Goal: Task Accomplishment & Management: Use online tool/utility

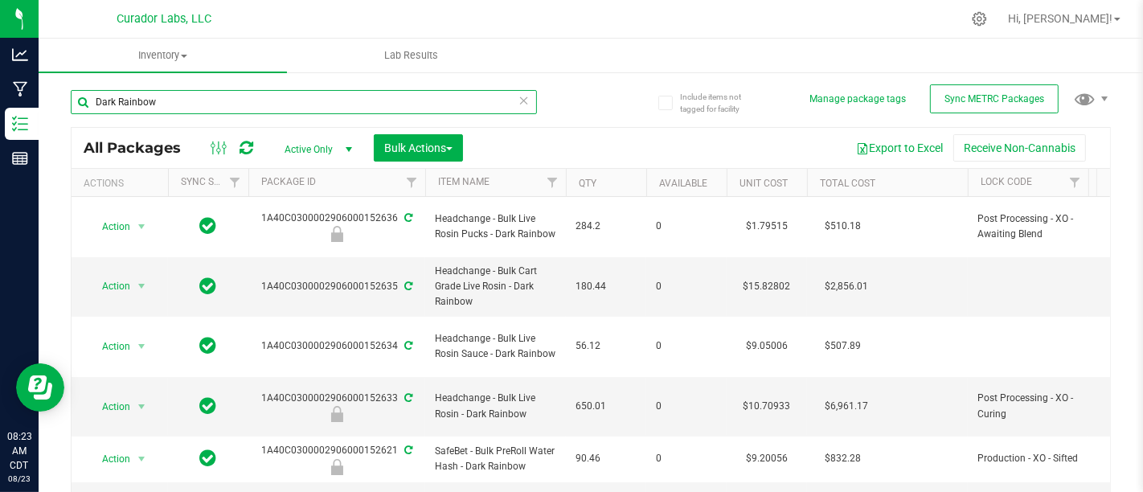
click at [402, 100] on input "Dark Rainbow" at bounding box center [304, 102] width 466 height 24
type input "D"
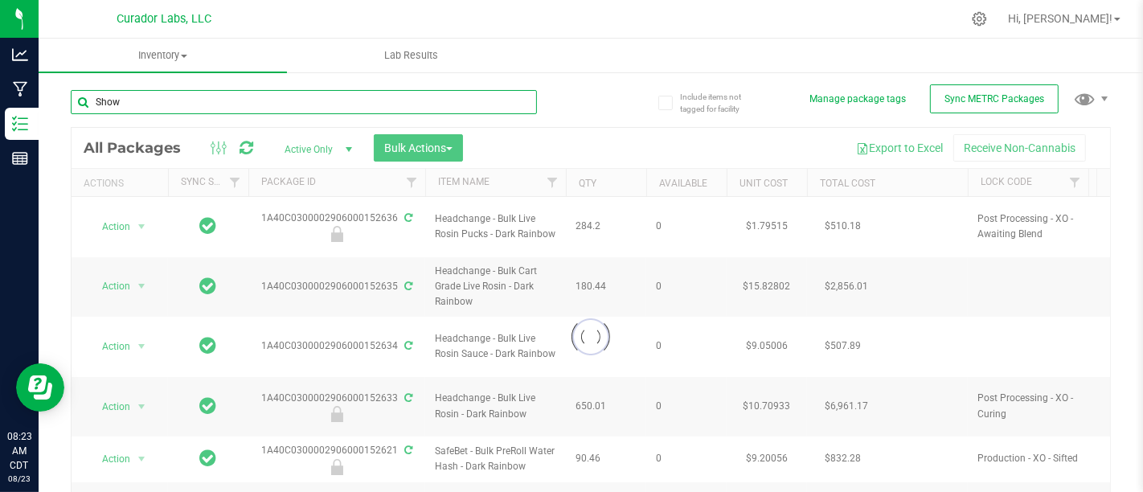
type input "Show"
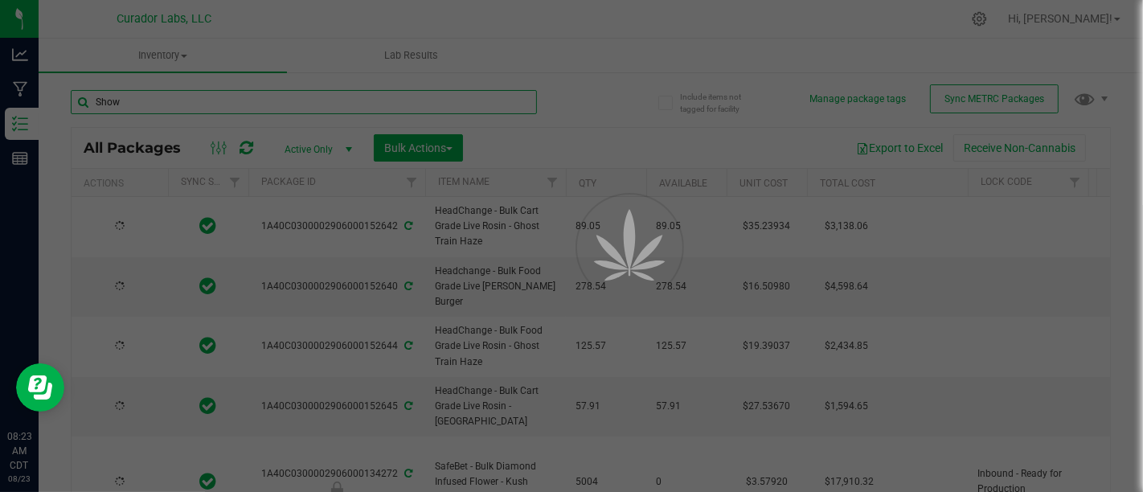
type input "[DATE]"
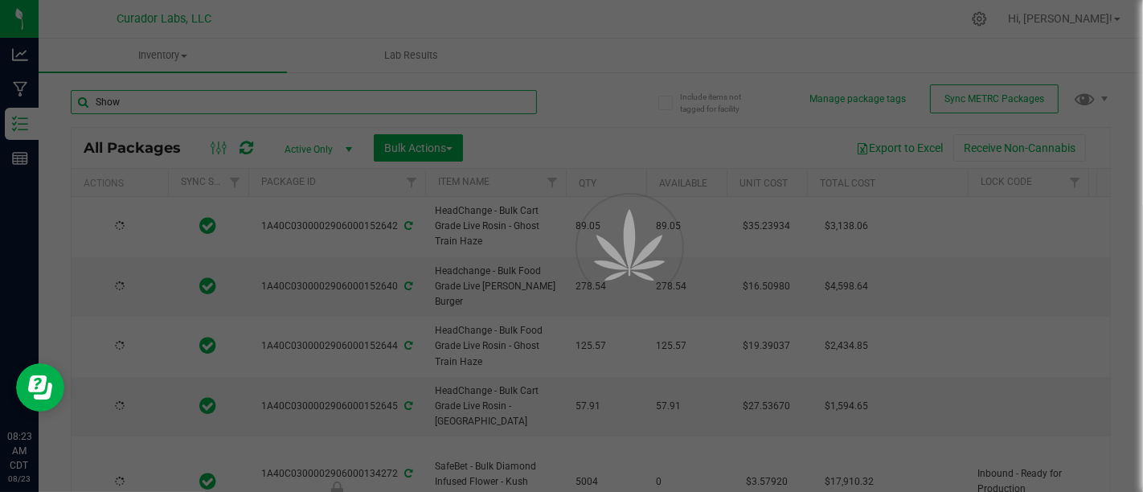
type input "[DATE]"
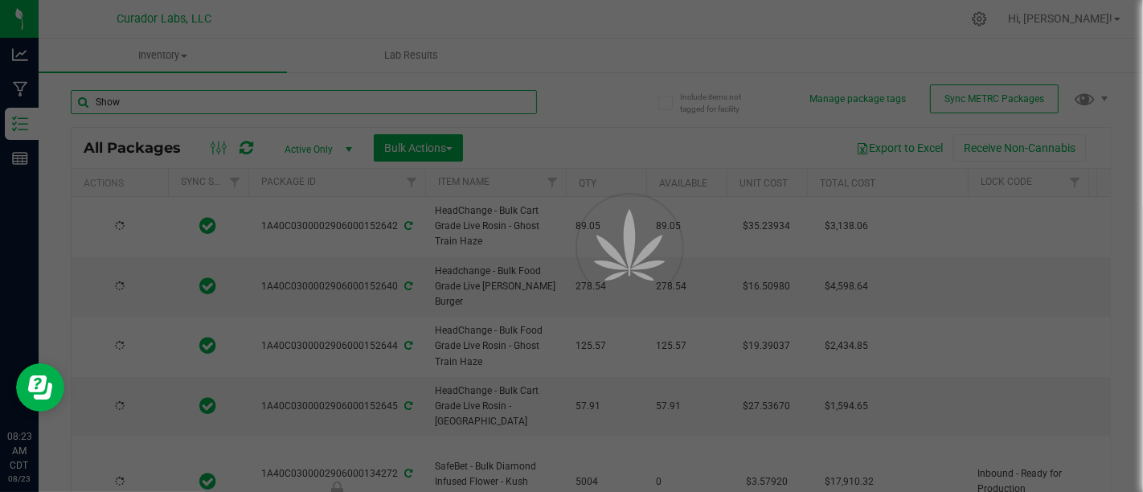
type input "[DATE]"
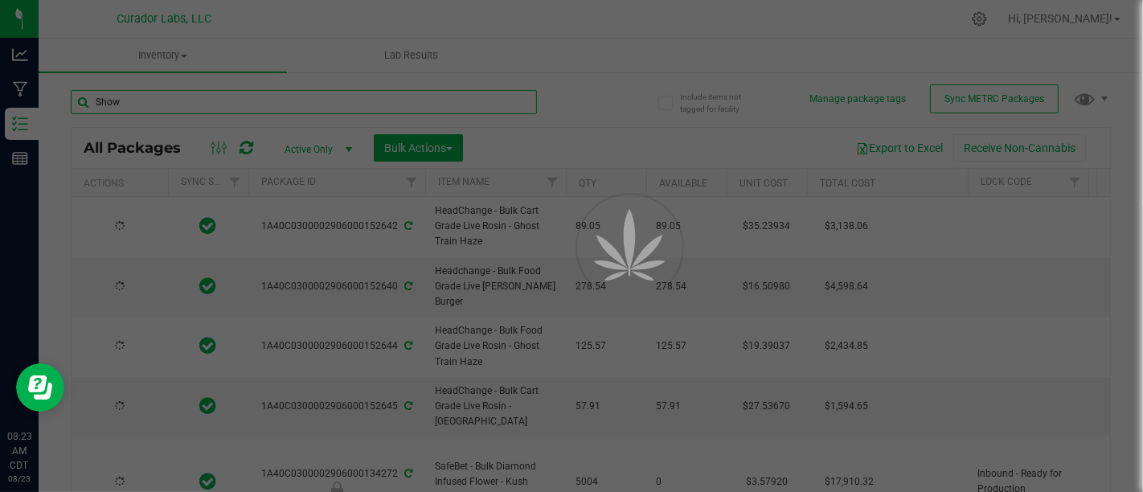
type input "[DATE]"
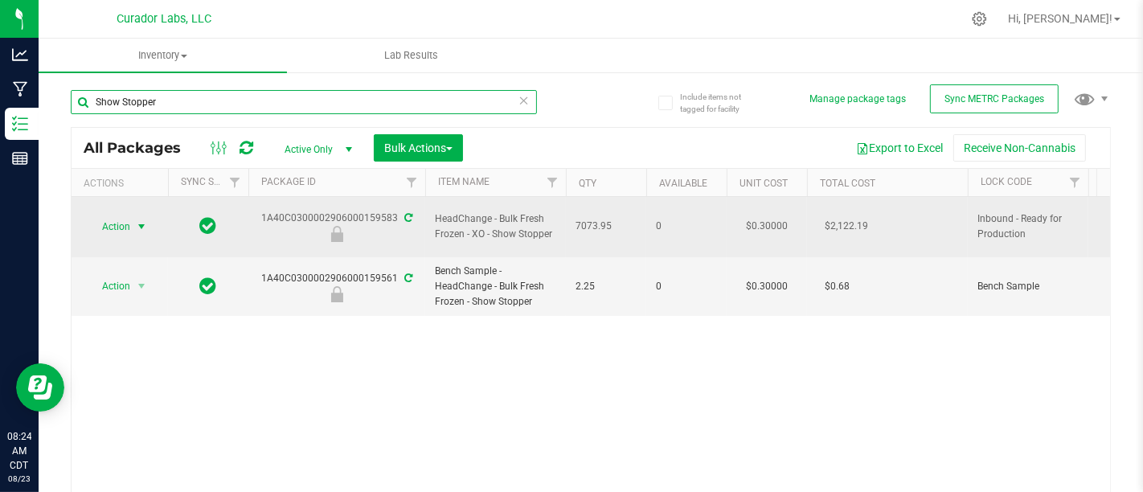
type input "Show Stopper"
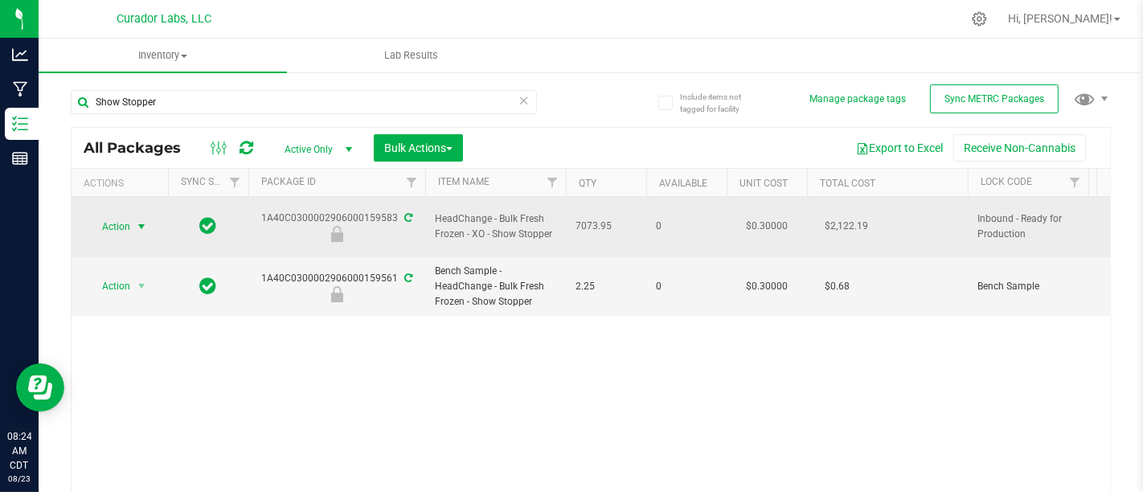
click at [121, 221] on span "Action" at bounding box center [109, 226] width 43 height 23
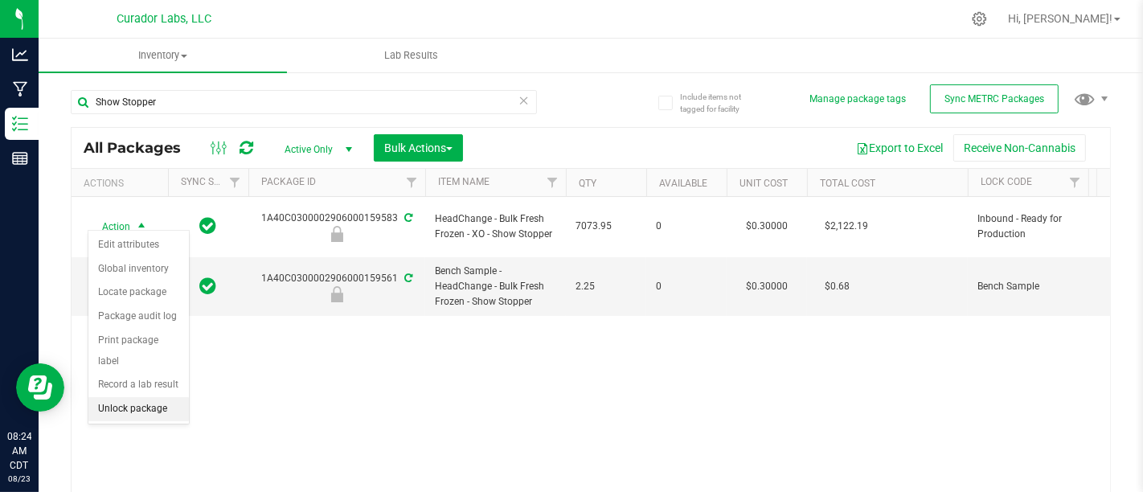
click at [169, 397] on li "Unlock package" at bounding box center [138, 409] width 100 height 24
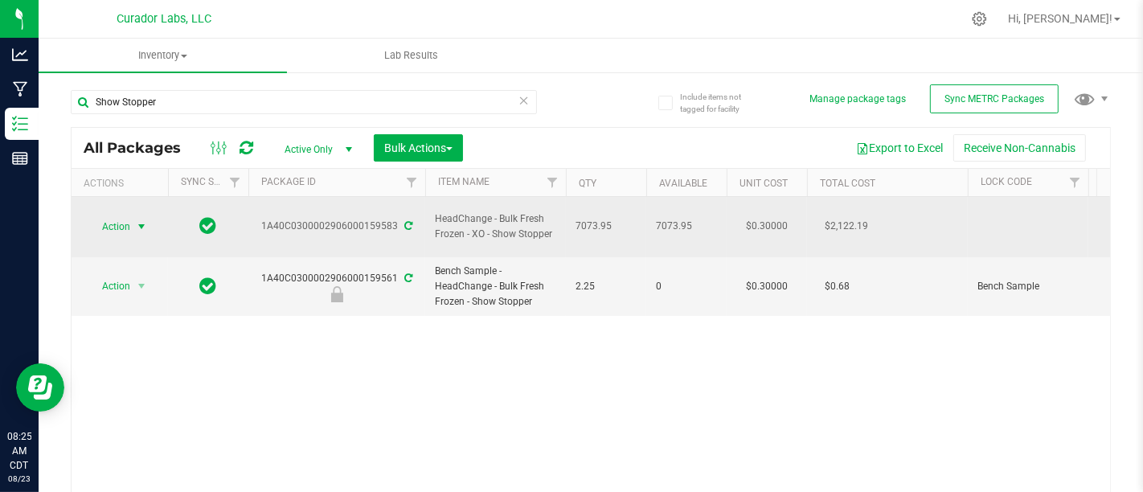
click at [121, 219] on span "Action" at bounding box center [109, 226] width 43 height 23
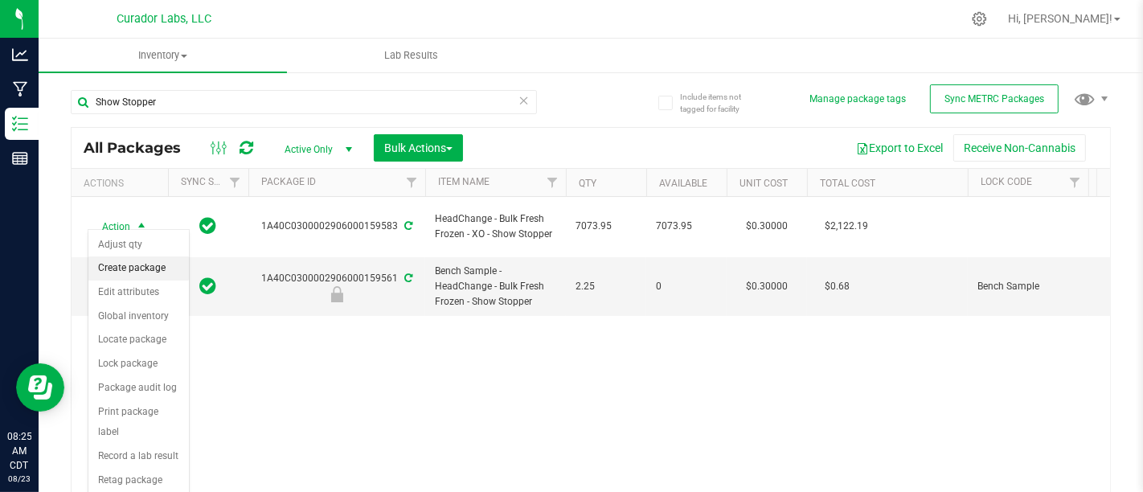
click at [139, 267] on li "Create package" at bounding box center [138, 268] width 100 height 24
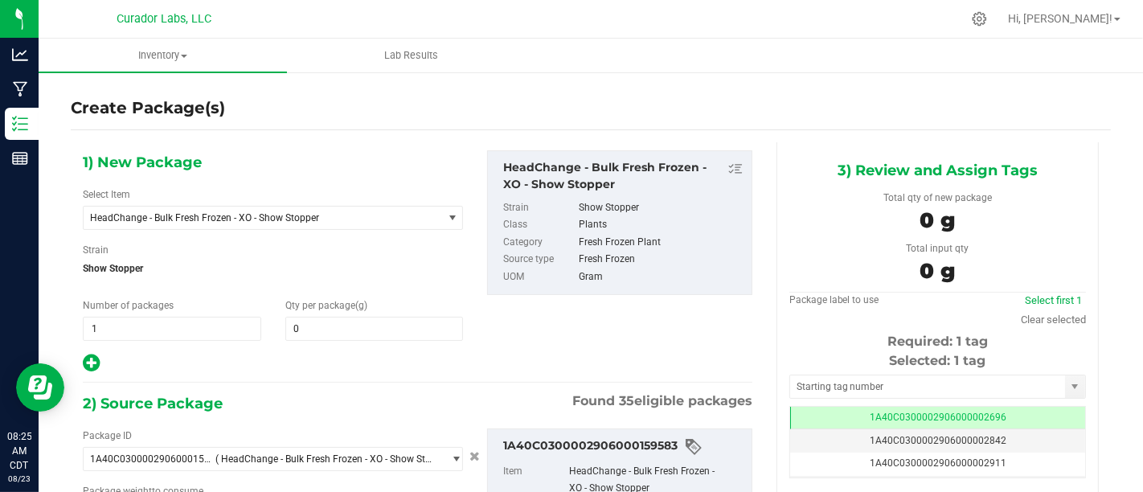
type input "0.0000"
click at [359, 337] on span at bounding box center [374, 329] width 178 height 24
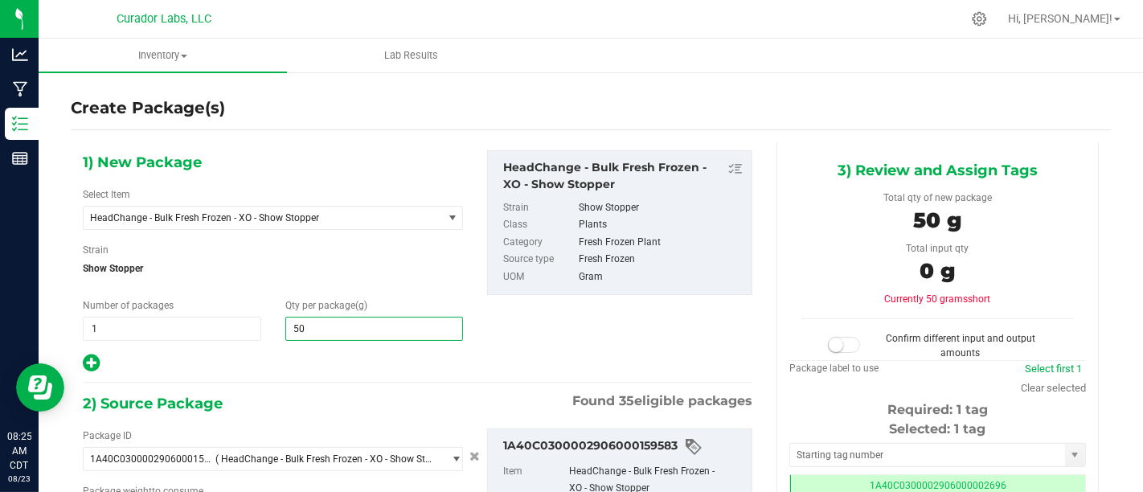
type input "500"
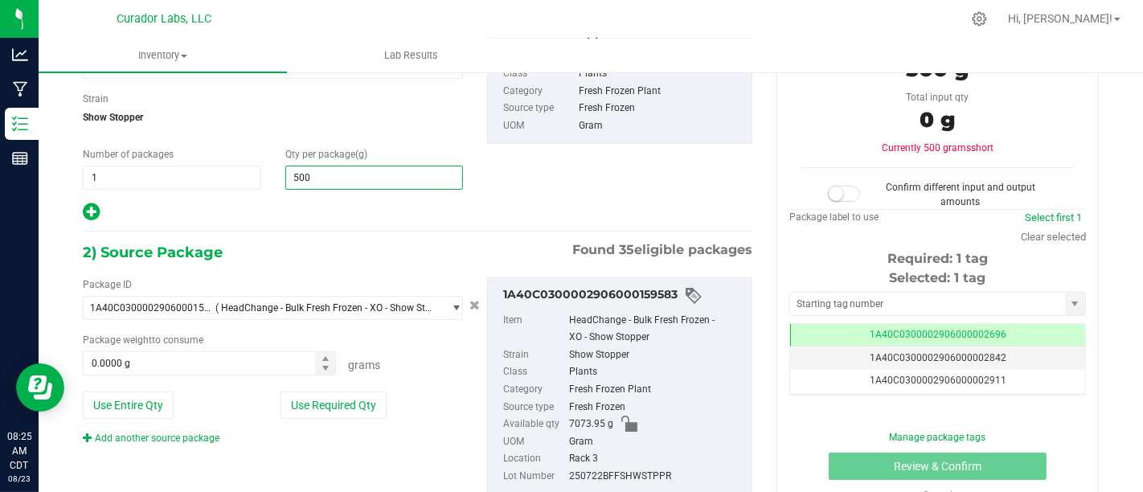
scroll to position [154, 0]
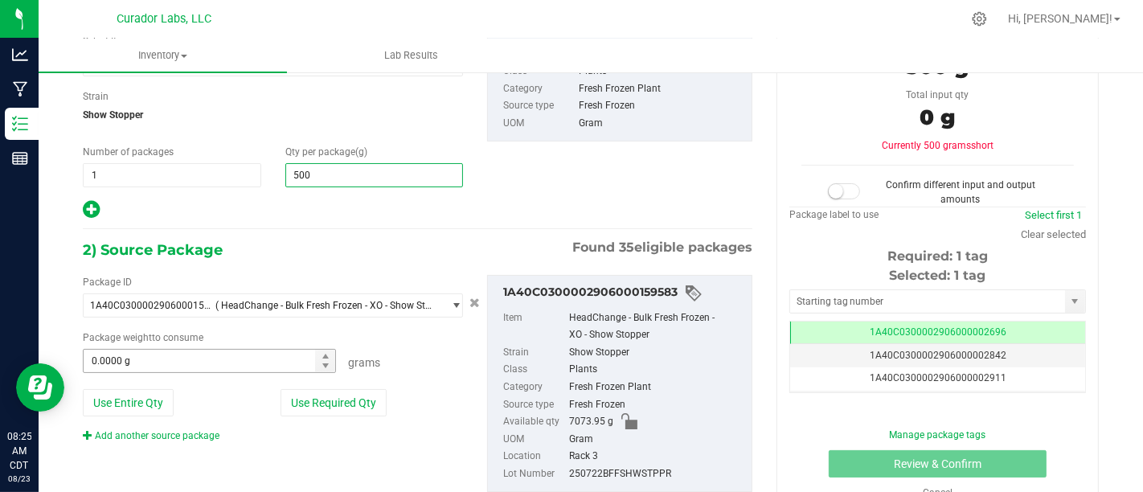
type input "500.0000"
click at [207, 363] on span at bounding box center [209, 361] width 253 height 24
type input "500"
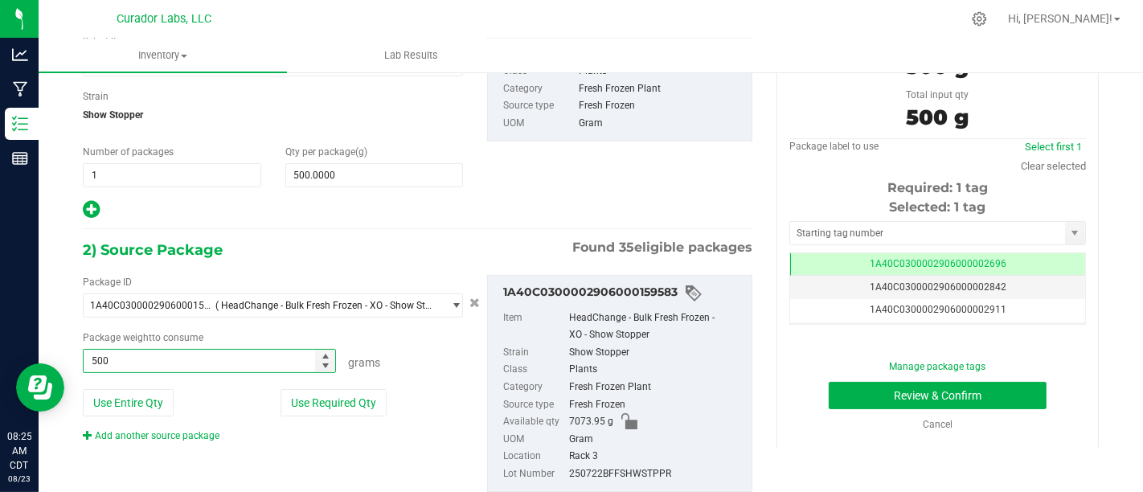
type input "500.0000 g"
click at [348, 228] on hr at bounding box center [418, 229] width 670 height 2
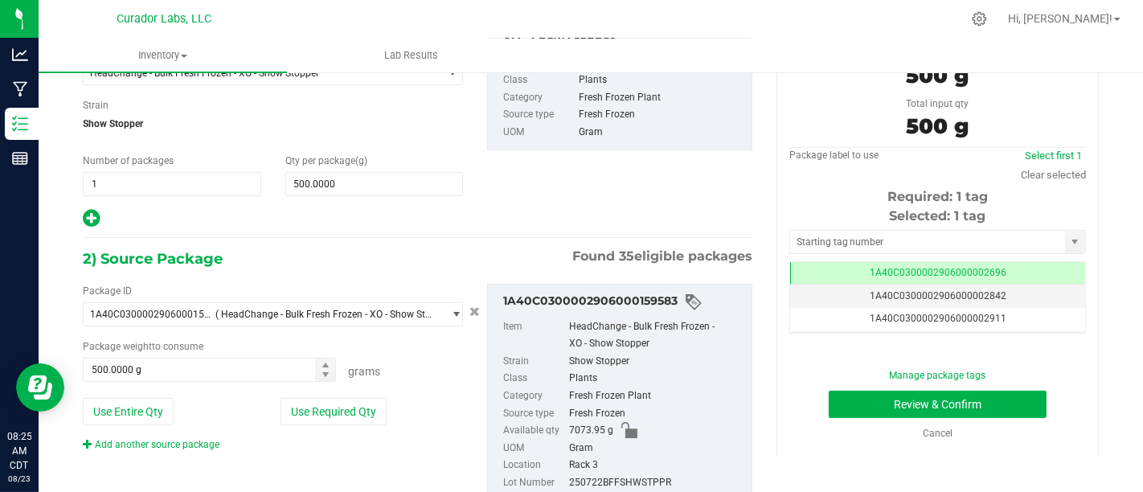
scroll to position [141, 0]
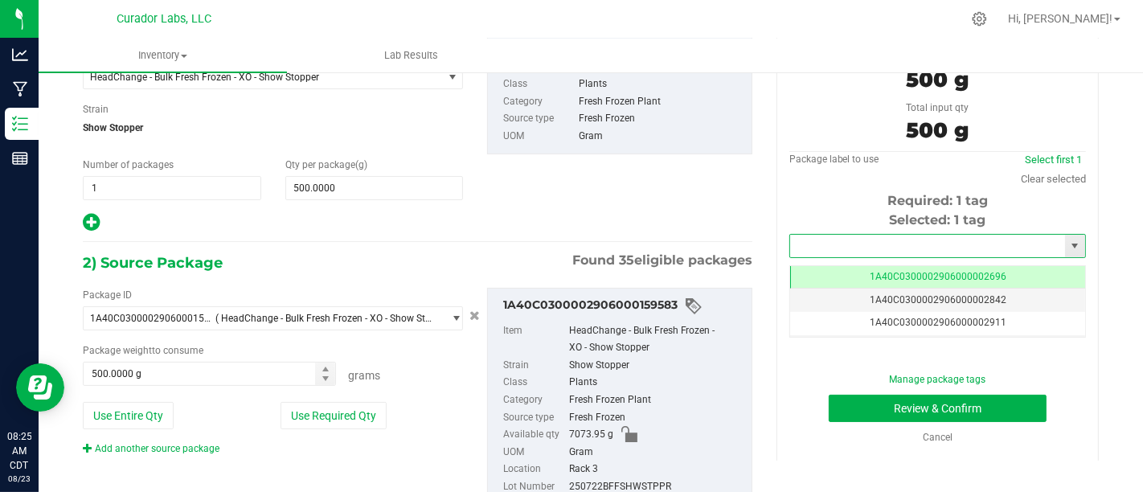
click at [930, 244] on input "text" at bounding box center [927, 246] width 275 height 23
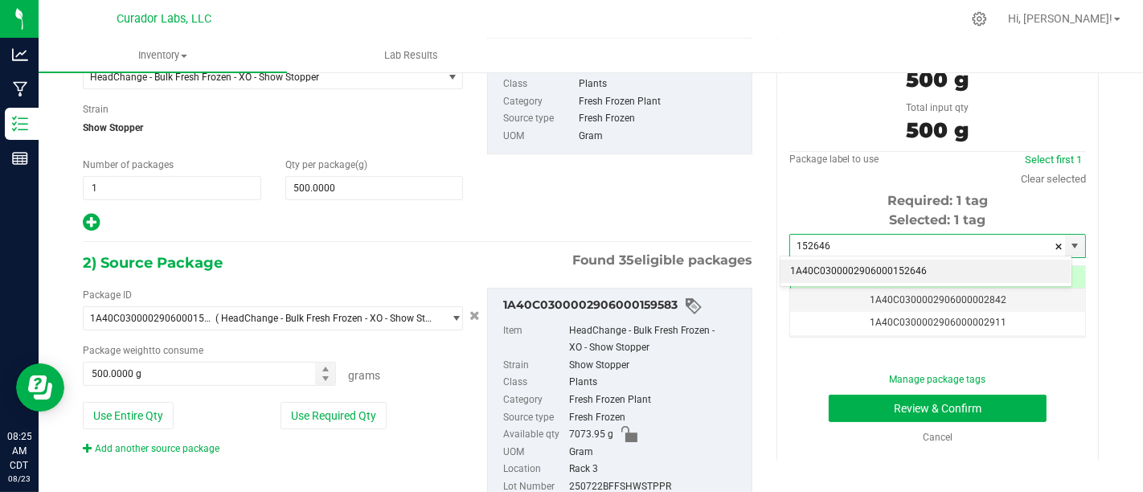
click at [902, 264] on li "1A40C0300002906000152646" at bounding box center [926, 272] width 291 height 24
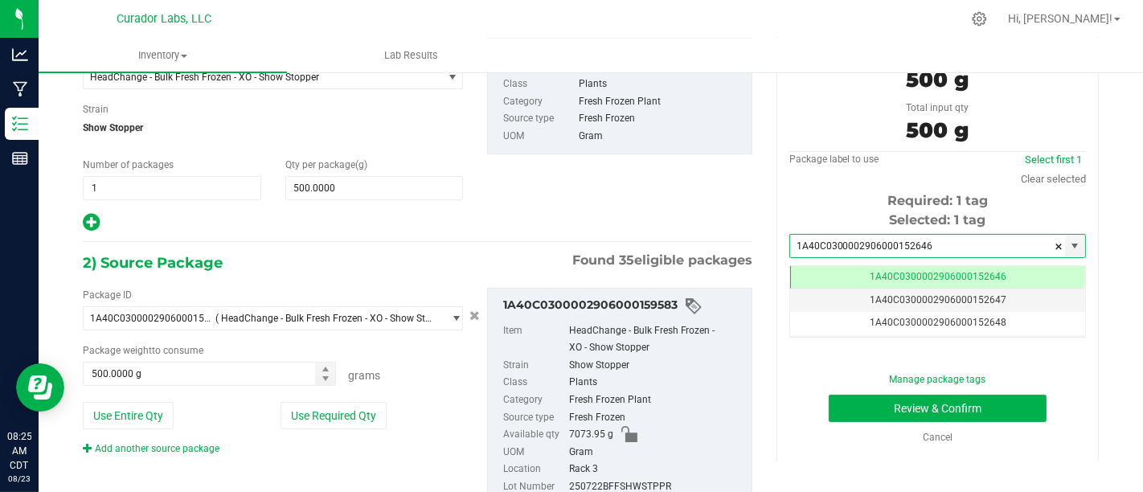
scroll to position [0, 0]
type input "1A40C0300002906000152646"
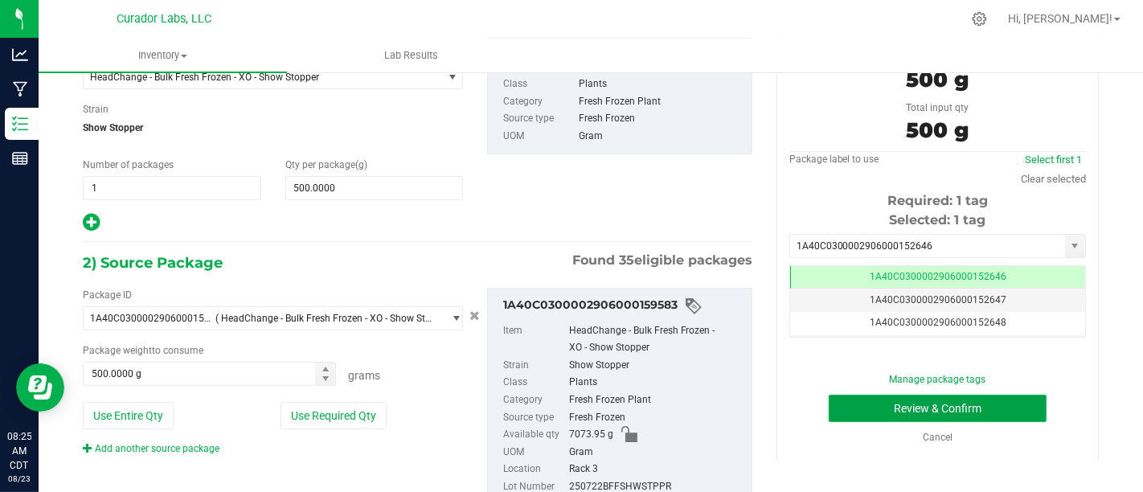
click at [943, 404] on button "Review & Confirm" at bounding box center [938, 408] width 218 height 27
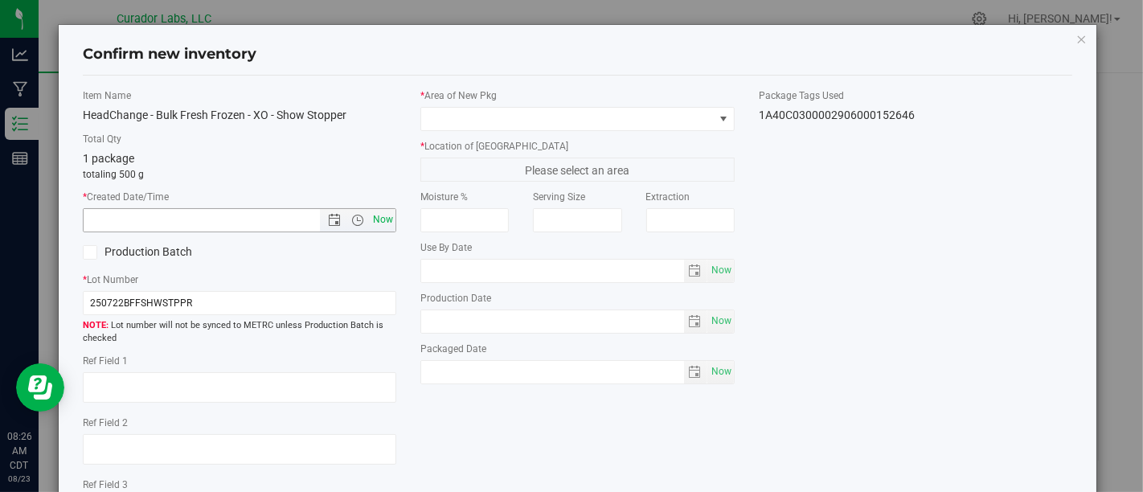
click at [373, 219] on span "Now" at bounding box center [383, 219] width 27 height 23
type input "[DATE] 8:26 AM"
click at [101, 258] on label "Production Batch" at bounding box center [155, 252] width 145 height 17
click at [0, 0] on input "Production Batch" at bounding box center [0, 0] width 0 height 0
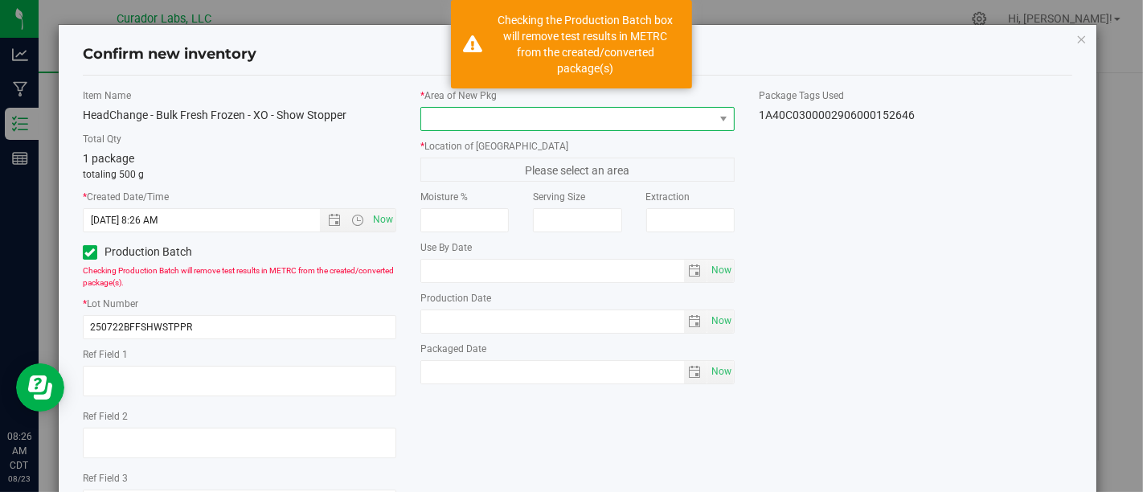
click at [642, 112] on span at bounding box center [567, 119] width 292 height 23
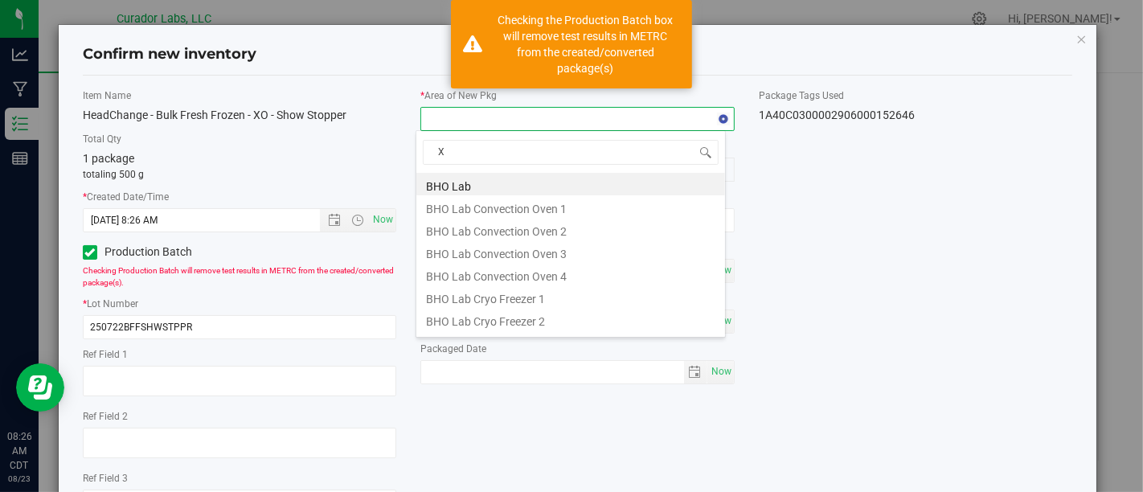
type input "Xo"
click at [588, 267] on li "XO Lab" at bounding box center [570, 274] width 309 height 23
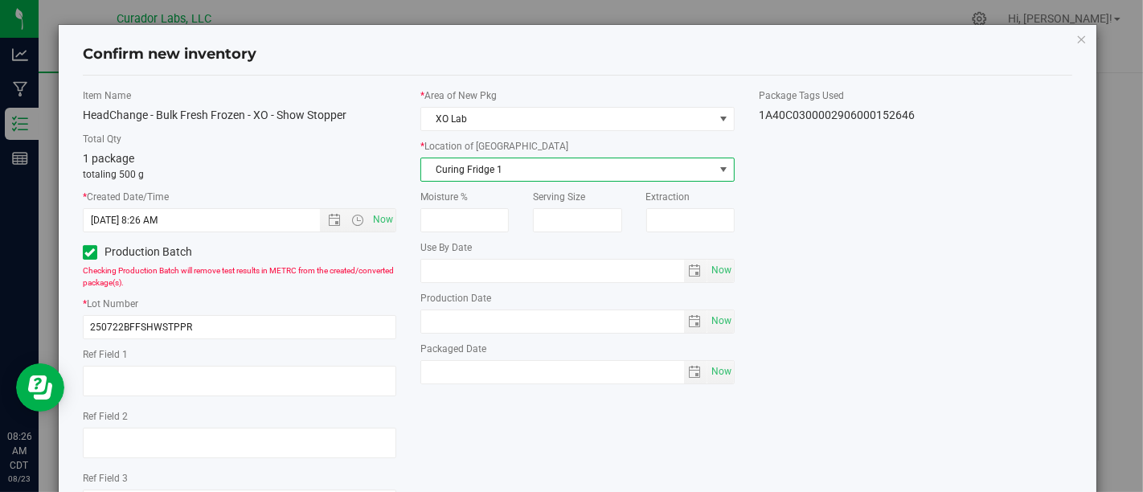
click at [645, 170] on span "Curing Fridge 1" at bounding box center [567, 169] width 292 height 23
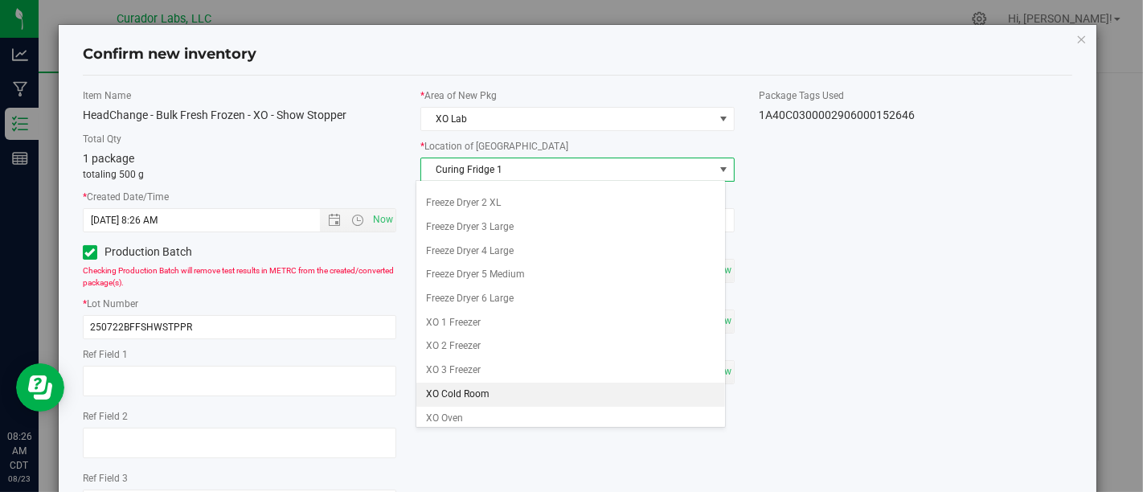
click at [584, 389] on li "XO Cold Room" at bounding box center [570, 395] width 309 height 24
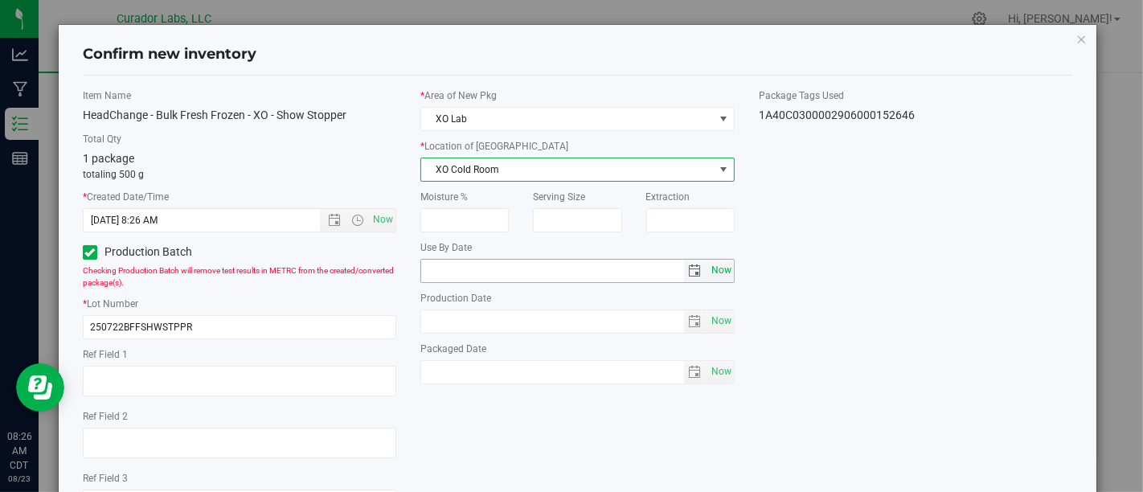
click at [712, 274] on span "Now" at bounding box center [720, 270] width 27 height 23
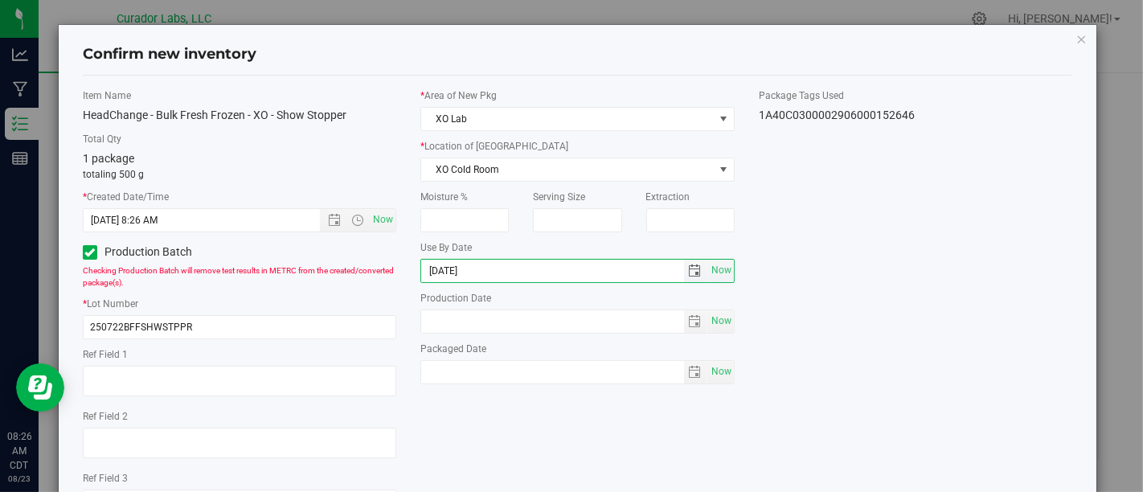
click at [445, 269] on input "[DATE]" at bounding box center [552, 271] width 263 height 23
type input "[DATE]"
click at [716, 316] on span "Now" at bounding box center [720, 321] width 27 height 23
type input "[DATE]"
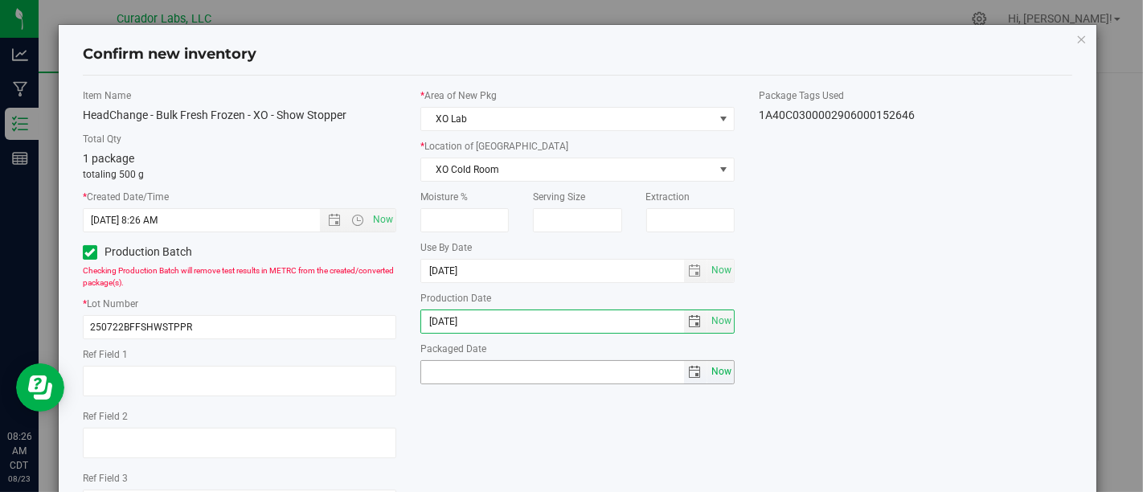
click at [716, 370] on span "Now" at bounding box center [720, 371] width 27 height 23
type input "[DATE]"
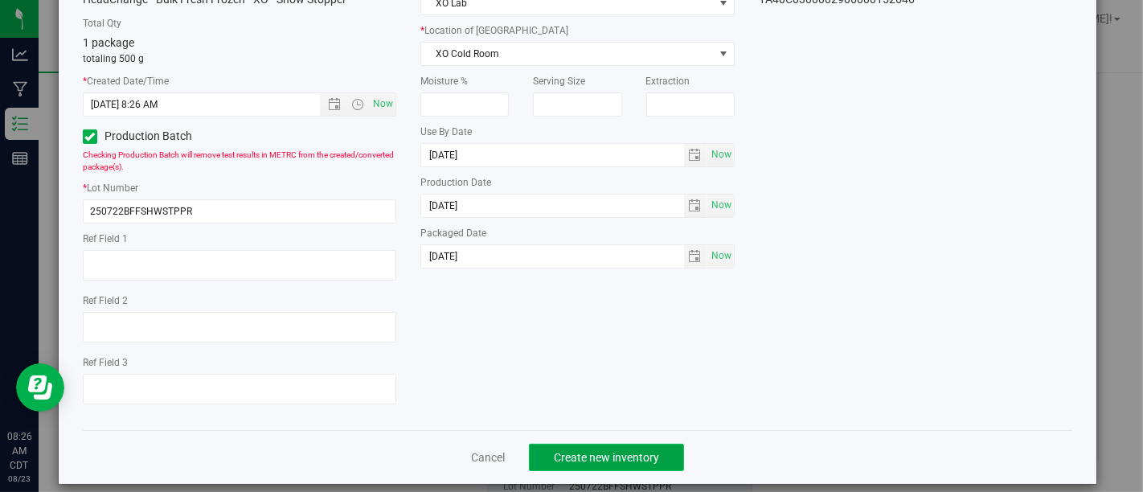
click at [617, 446] on button "Create new inventory" at bounding box center [606, 457] width 155 height 27
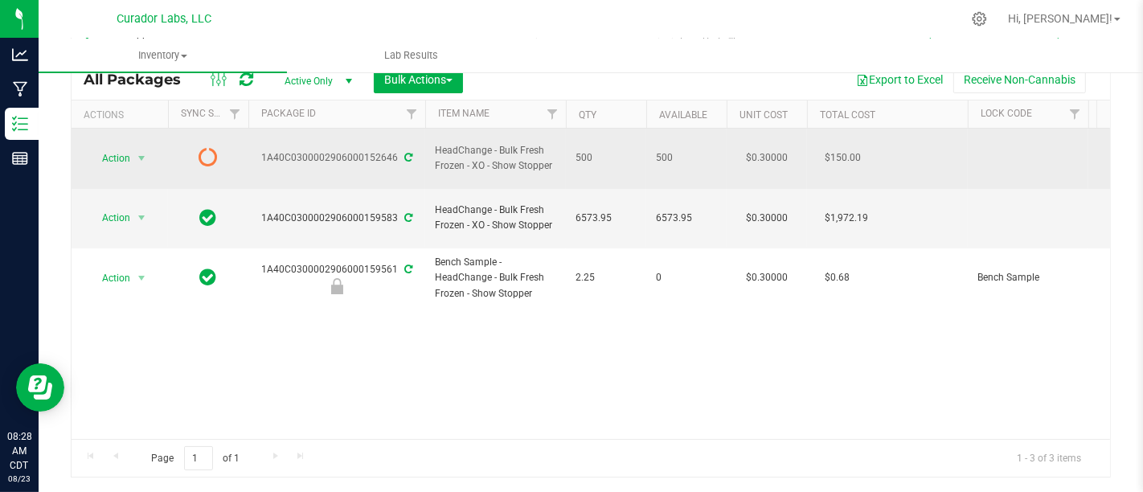
click at [199, 148] on icon at bounding box center [208, 156] width 19 height 19
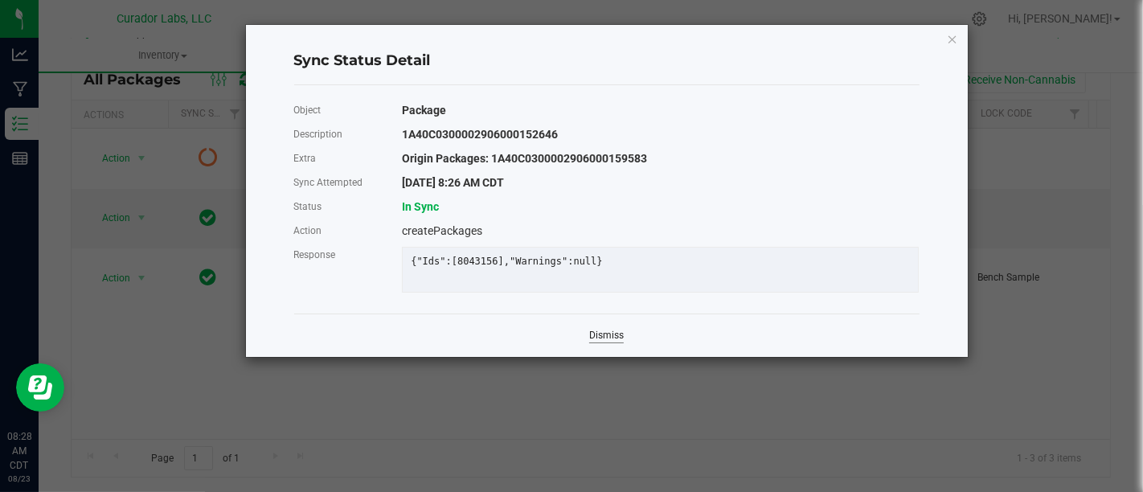
click at [601, 342] on link "Dismiss" at bounding box center [606, 336] width 35 height 14
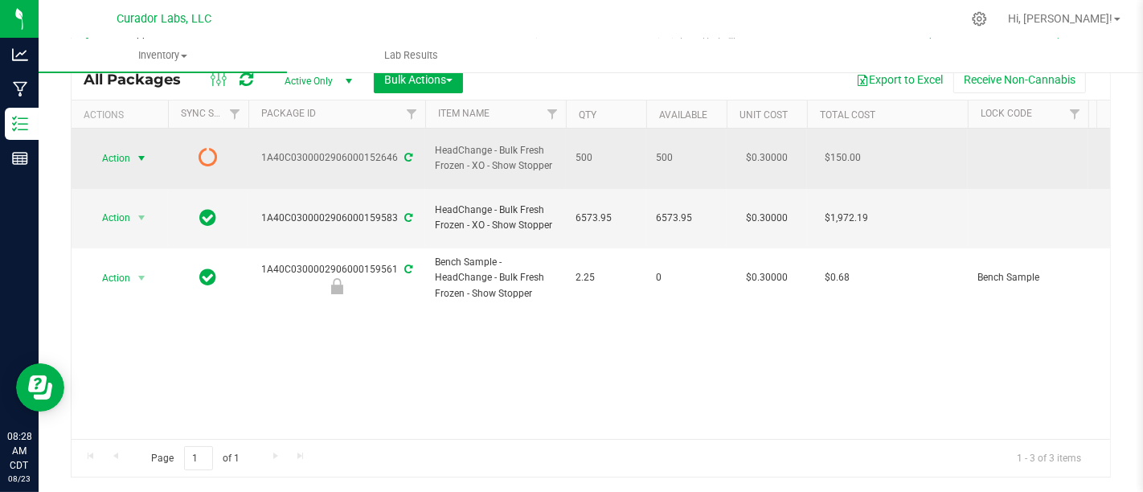
click at [133, 150] on span "select" at bounding box center [142, 158] width 20 height 23
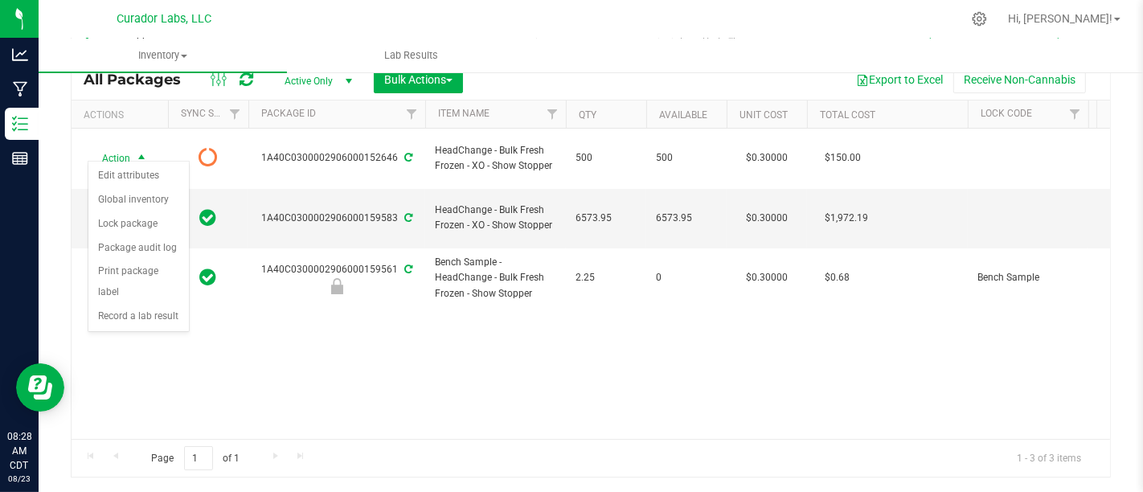
click at [434, 363] on div "Action Action Edit attributes Global inventory Lock package Package audit log P…" at bounding box center [591, 284] width 1039 height 310
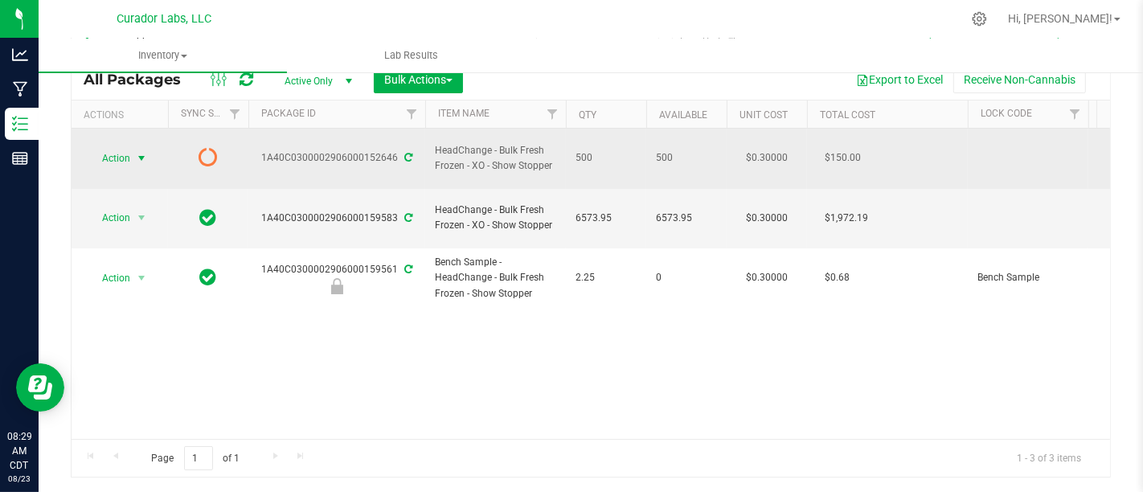
click at [133, 147] on span "select" at bounding box center [142, 158] width 20 height 23
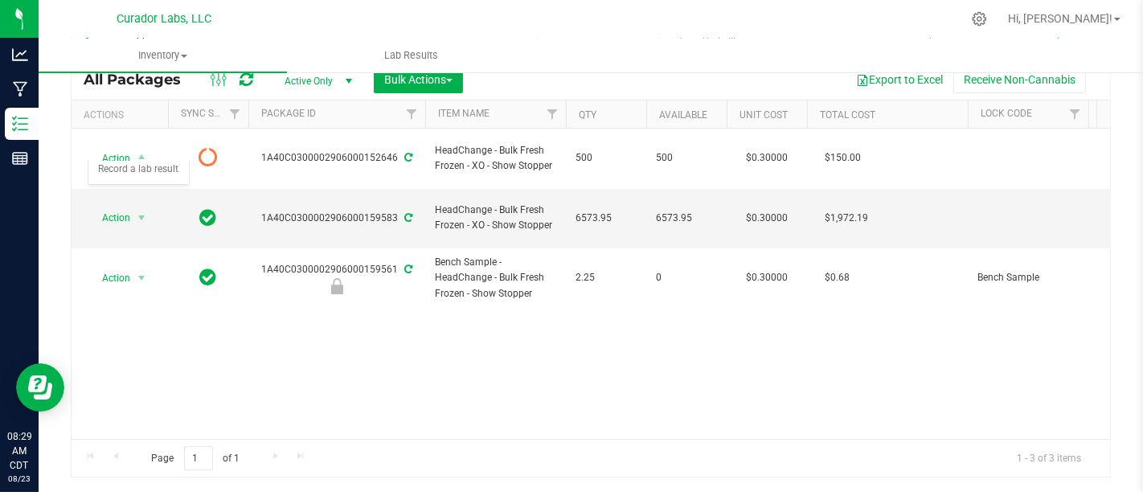
click at [409, 330] on div "Action Action Edit attributes Global inventory Lock package Package audit log P…" at bounding box center [591, 284] width 1039 height 310
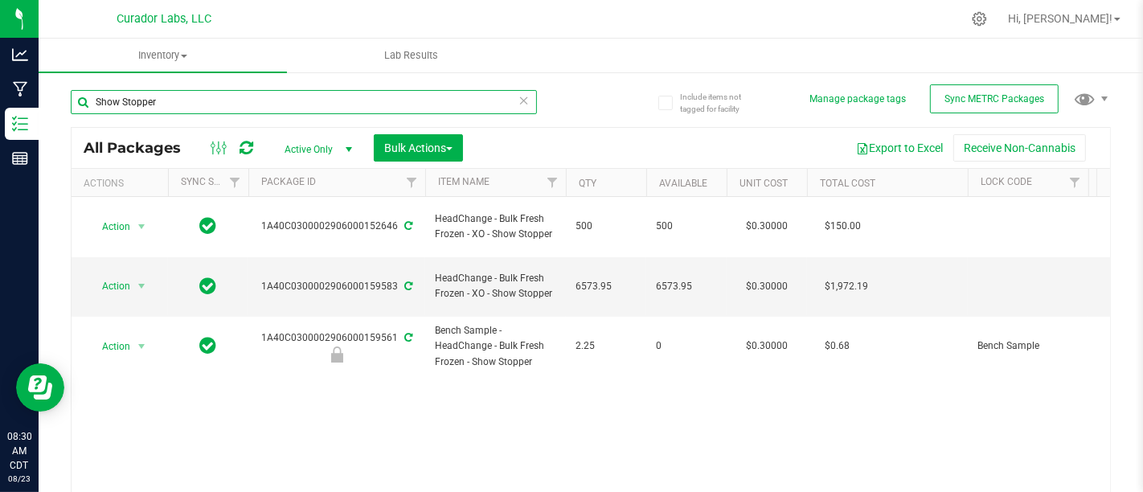
click at [298, 93] on input "Show Stopper" at bounding box center [304, 102] width 466 height 24
type input "S"
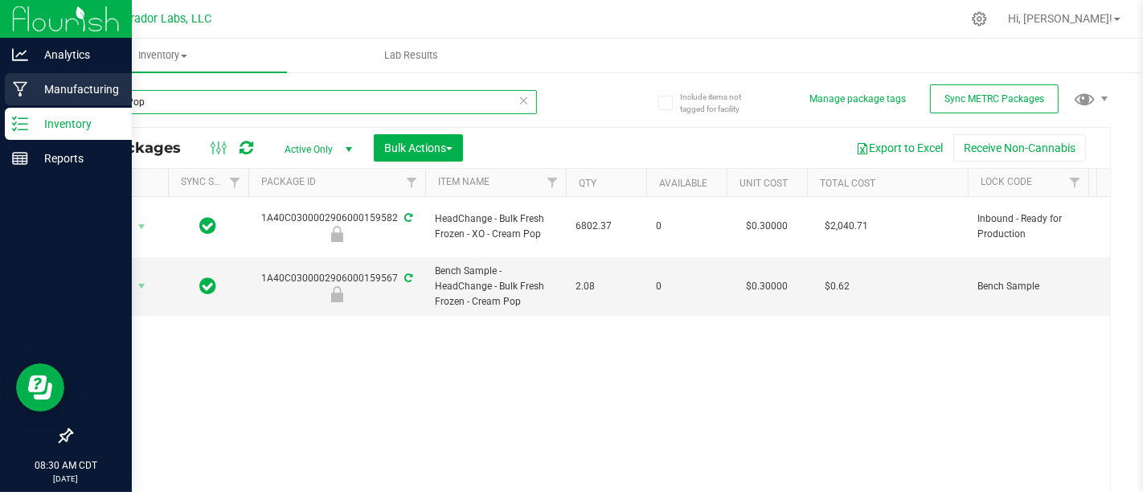
type input "Cream Pop"
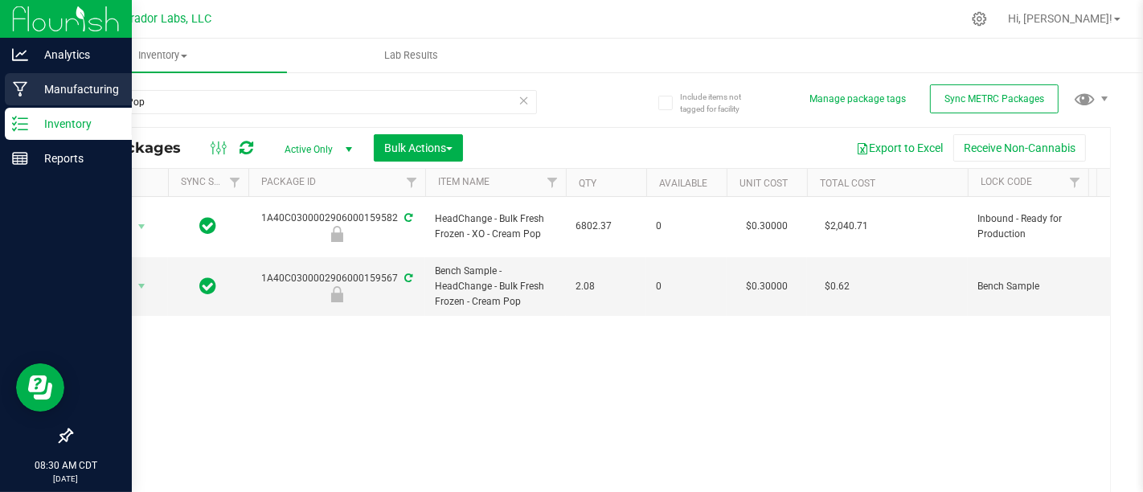
click at [47, 100] on div "Manufacturing" at bounding box center [68, 89] width 127 height 32
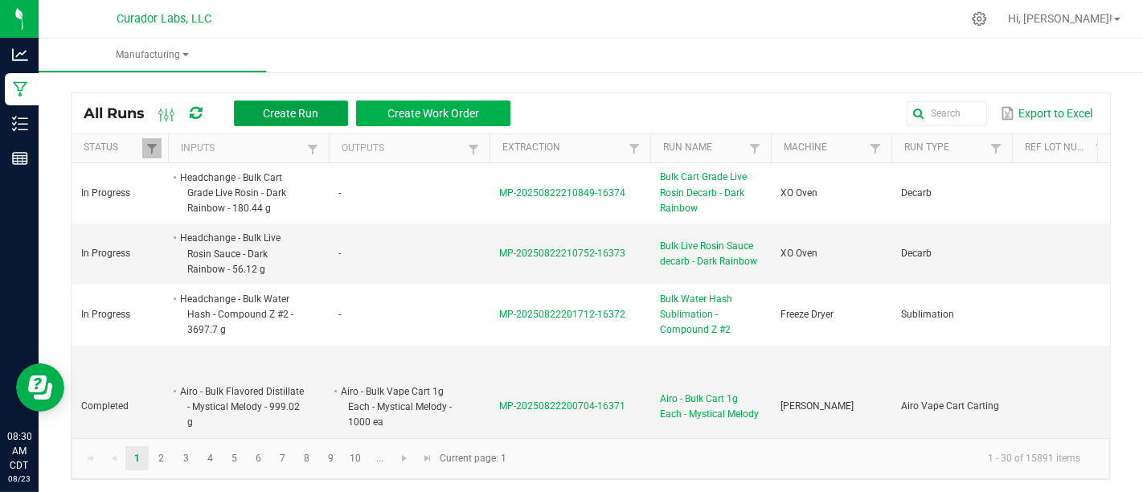
click at [293, 111] on span "Create Run" at bounding box center [290, 113] width 55 height 13
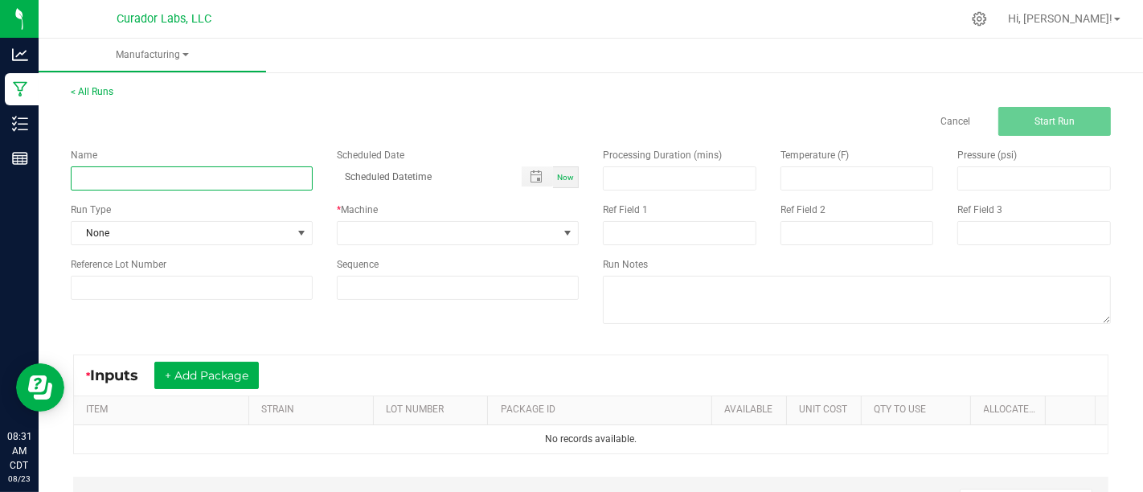
click at [239, 182] on input at bounding box center [192, 178] width 242 height 24
click at [94, 178] on input "Bulk Fresh Fro" at bounding box center [192, 178] width 242 height 24
click at [203, 179] on input "Fresh Fro" at bounding box center [192, 178] width 242 height 24
type input "Fresh Frozen Wash Test - Show Stopper"
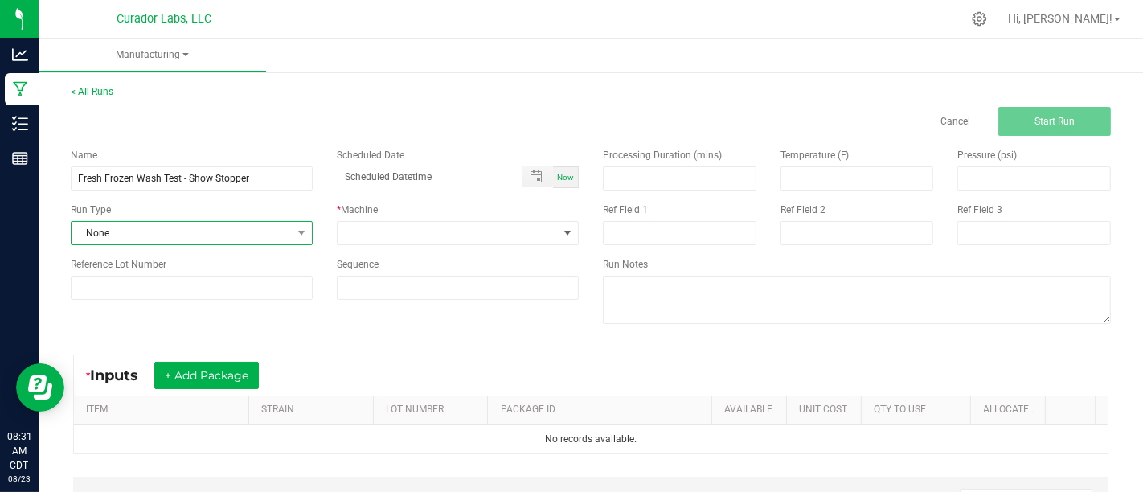
click at [178, 233] on span "None" at bounding box center [182, 233] width 220 height 23
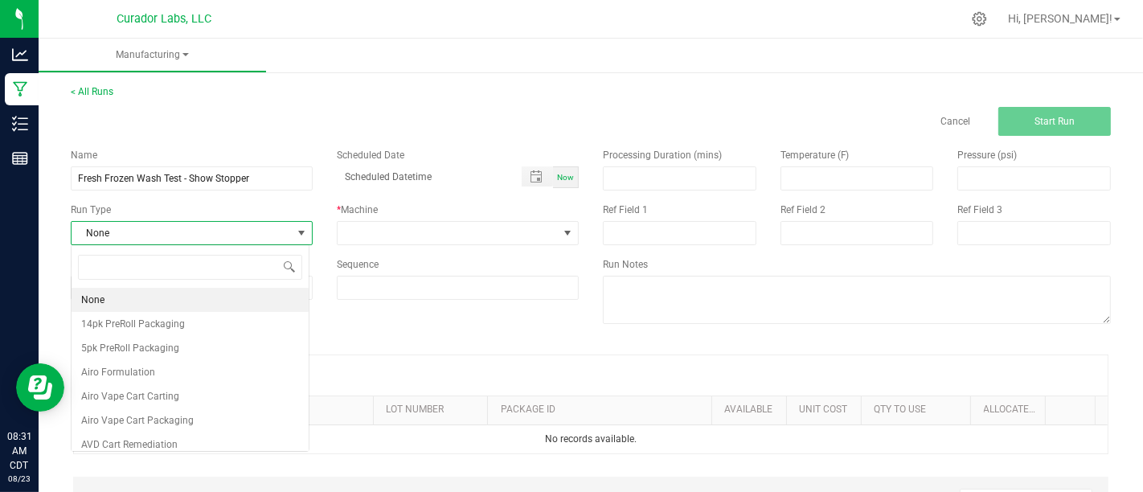
scroll to position [23, 238]
type input "Wash"
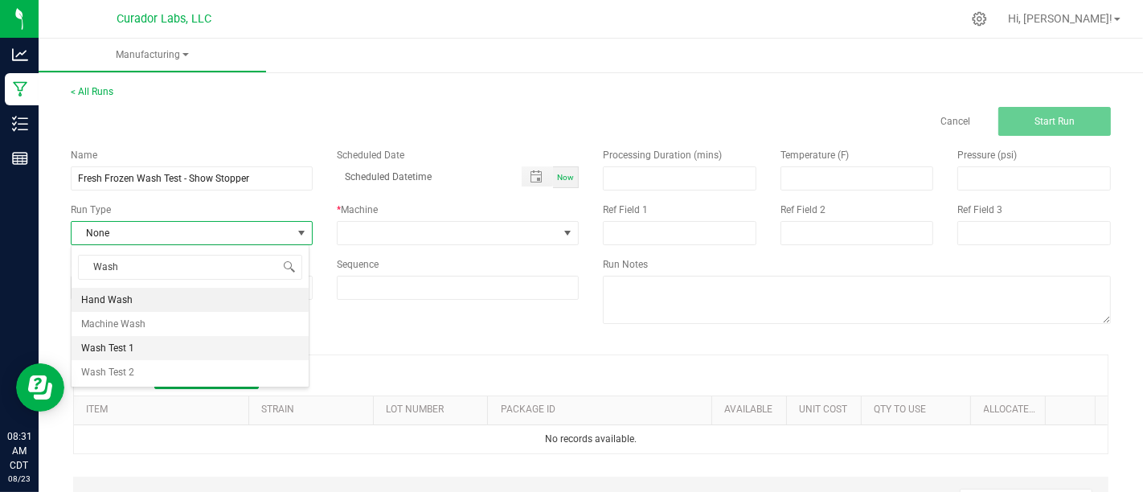
click at [187, 347] on li "Wash Test 1" at bounding box center [190, 348] width 237 height 24
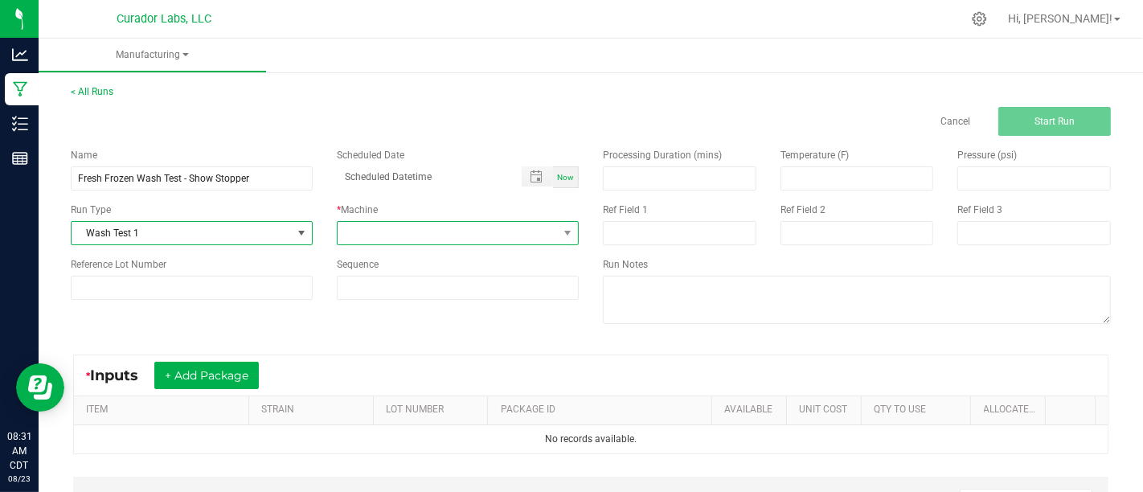
click at [405, 227] on span at bounding box center [448, 233] width 220 height 23
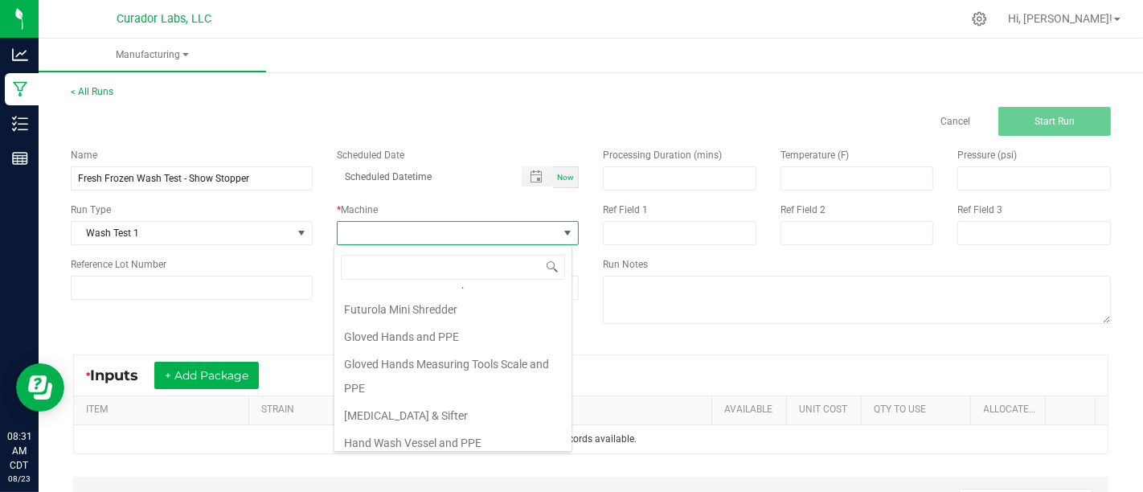
scroll to position [0, 0]
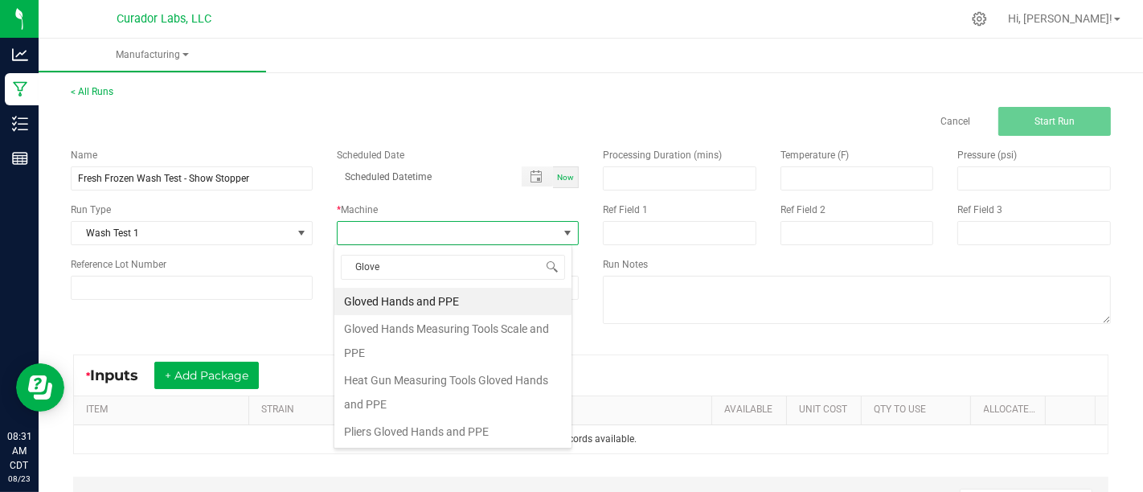
type input "Gloved"
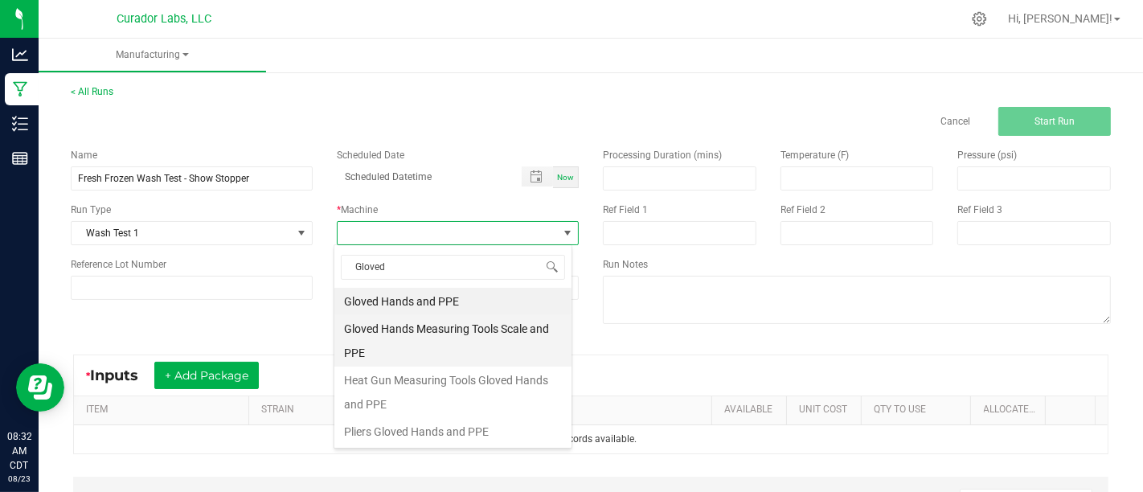
click at [501, 333] on li "Gloved Hands Measuring Tools Scale and PPE" at bounding box center [452, 340] width 237 height 51
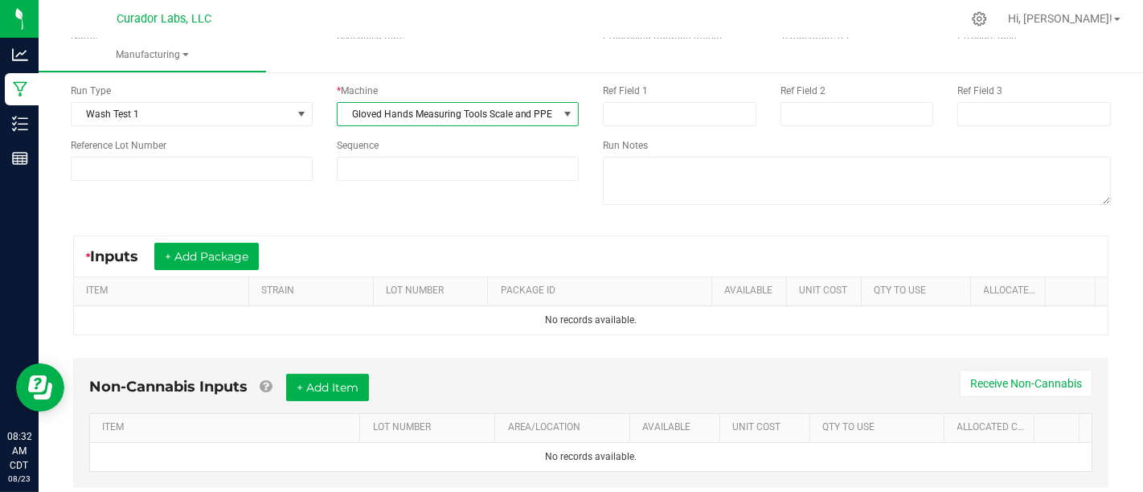
scroll to position [150, 0]
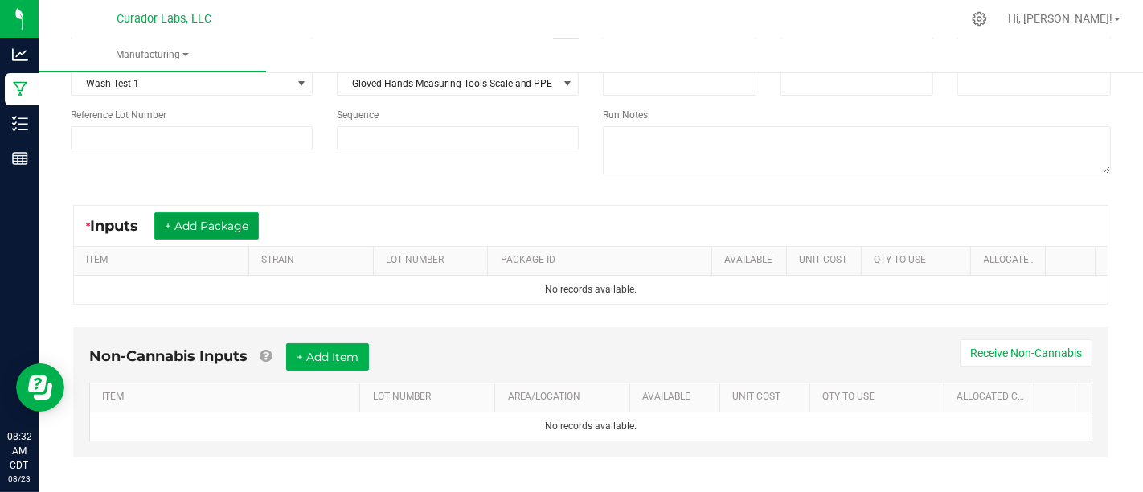
click at [224, 228] on button "+ Add Package" at bounding box center [206, 225] width 105 height 27
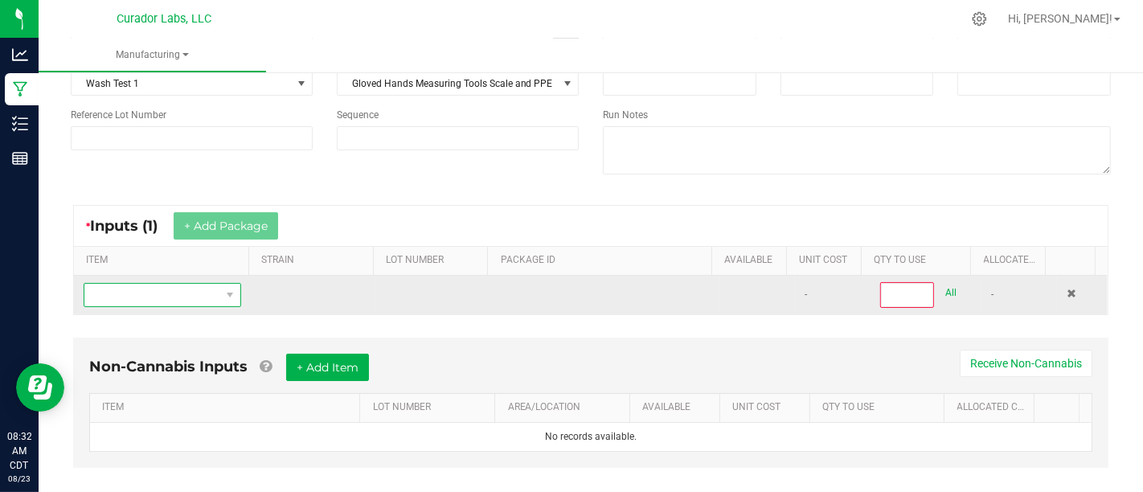
click at [219, 284] on span "NO DATA FOUND" at bounding box center [229, 295] width 20 height 23
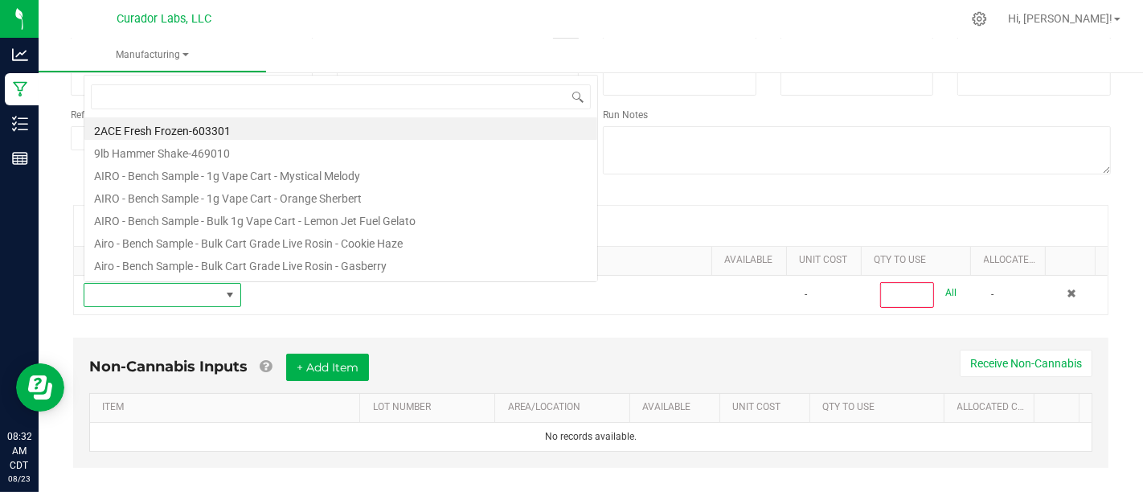
scroll to position [23, 150]
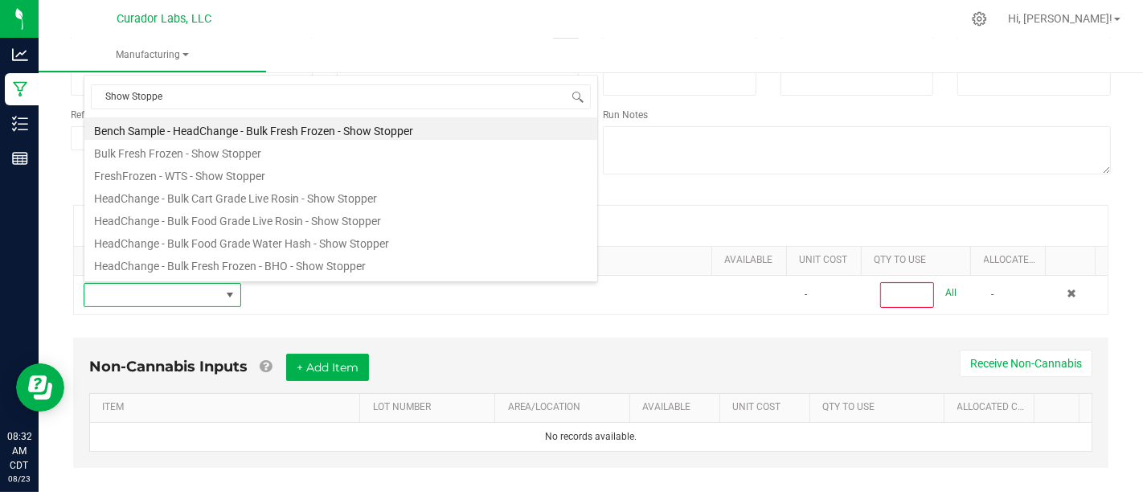
type input "Show Stopper"
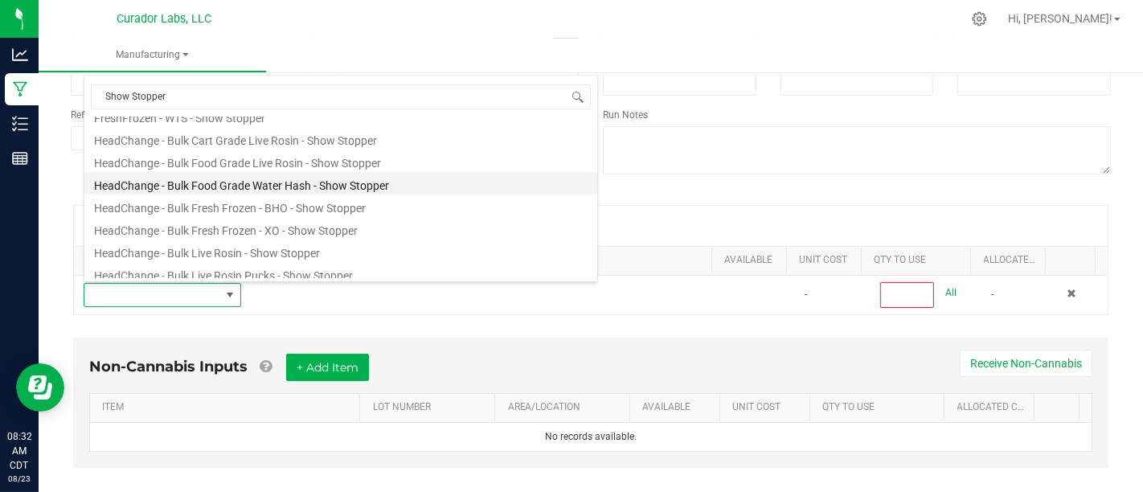
scroll to position [60, 0]
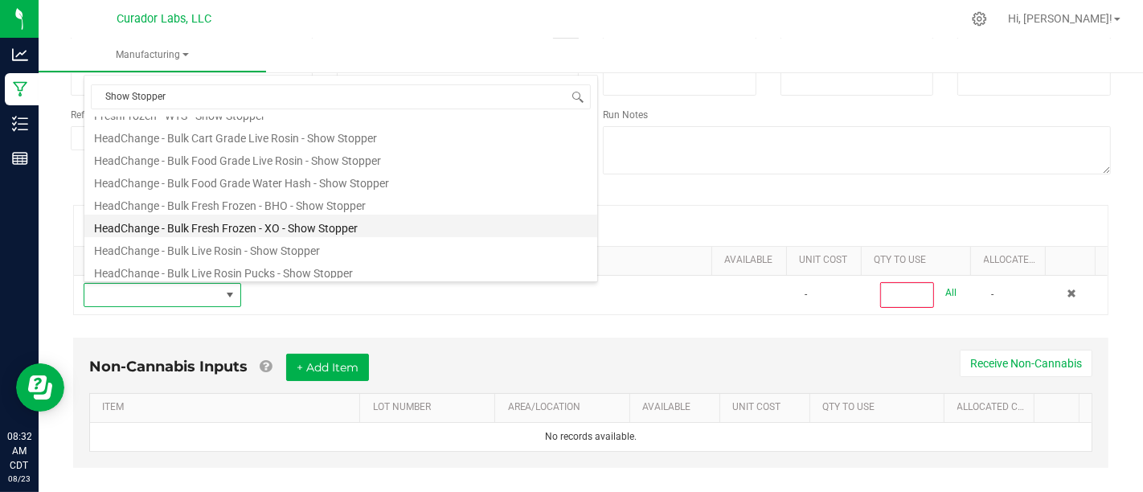
click at [446, 219] on li "HeadChange - Bulk Fresh Frozen - XO - Show Stopper" at bounding box center [340, 226] width 513 height 23
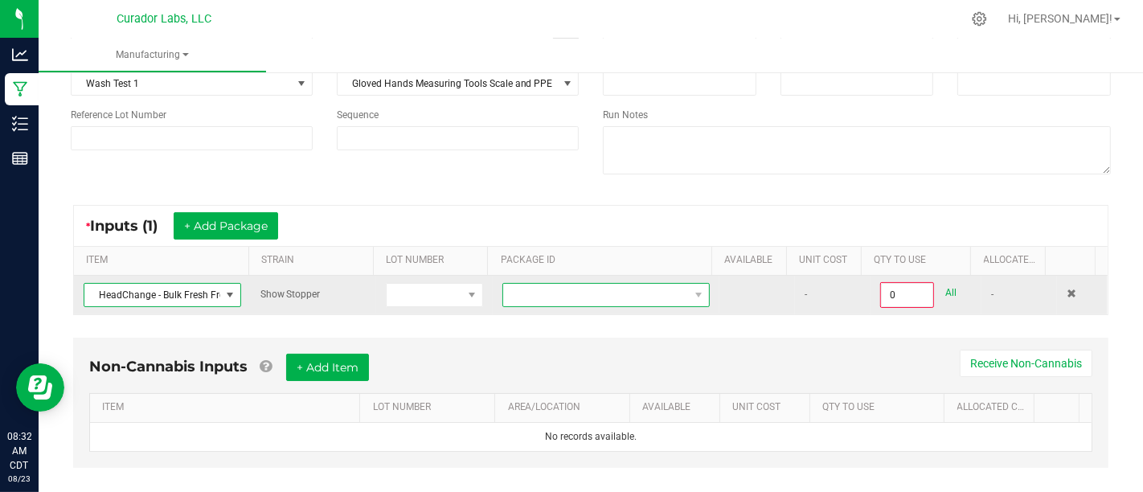
click at [515, 290] on span at bounding box center [596, 295] width 186 height 23
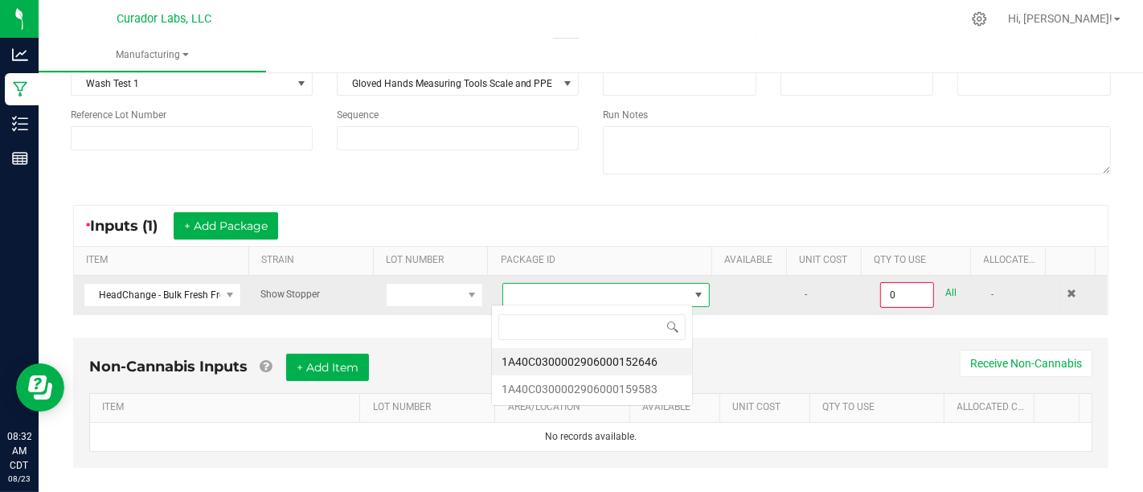
scroll to position [23, 202]
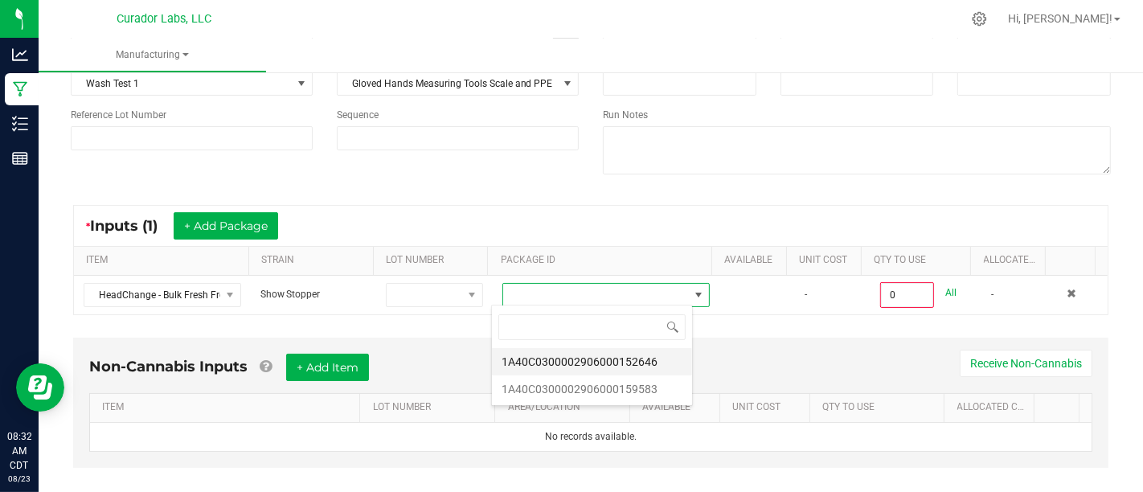
click at [584, 362] on li "1A40C0300002906000152646" at bounding box center [592, 361] width 200 height 27
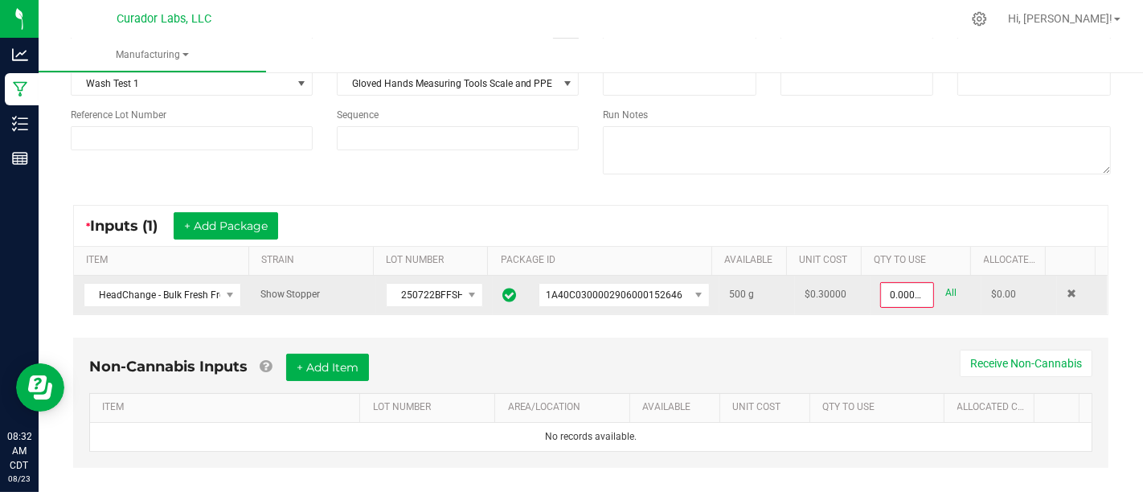
click at [945, 294] on link "All" at bounding box center [950, 293] width 11 height 22
type input "500.0000 g"
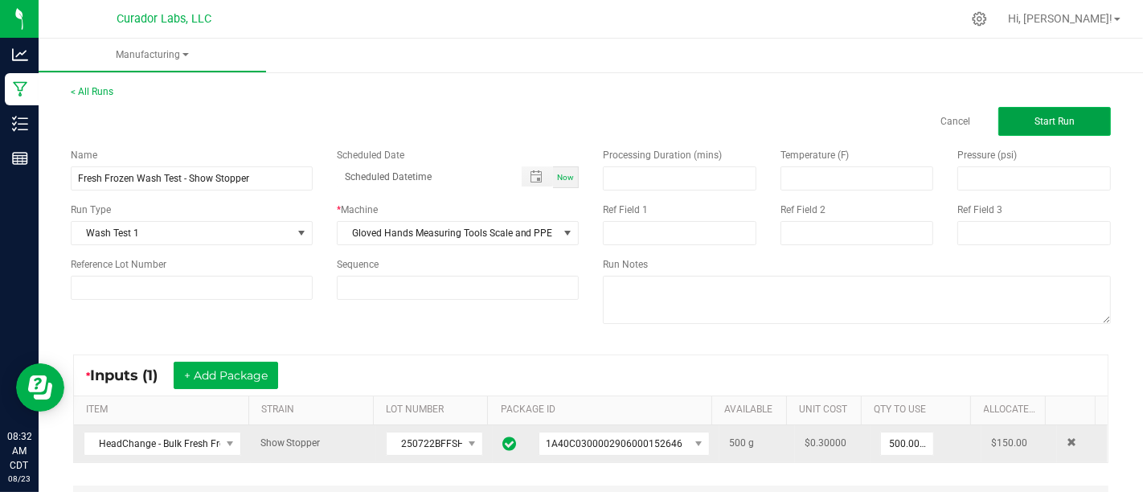
click at [1085, 120] on button "Start Run" at bounding box center [1055, 121] width 113 height 29
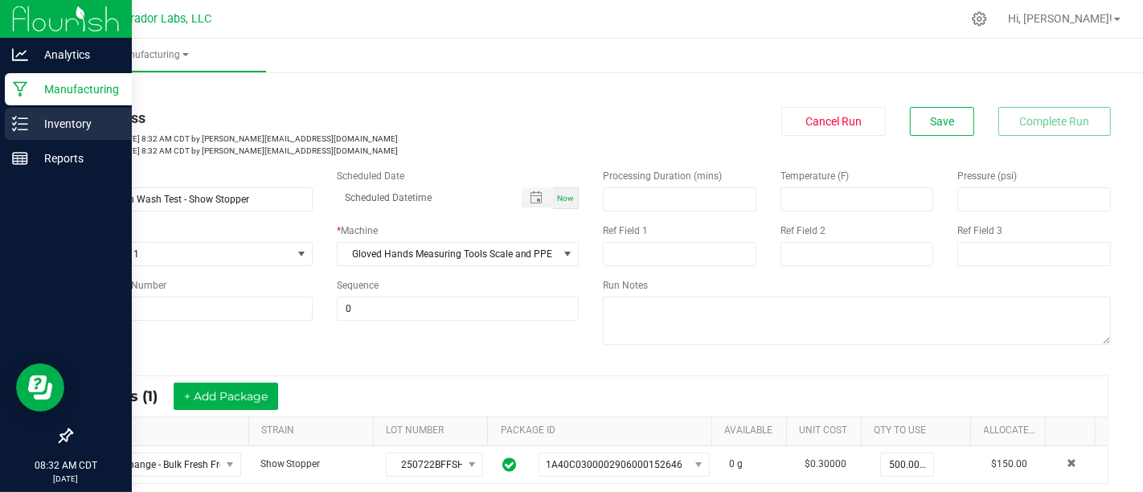
click at [10, 134] on div "Inventory" at bounding box center [68, 124] width 127 height 32
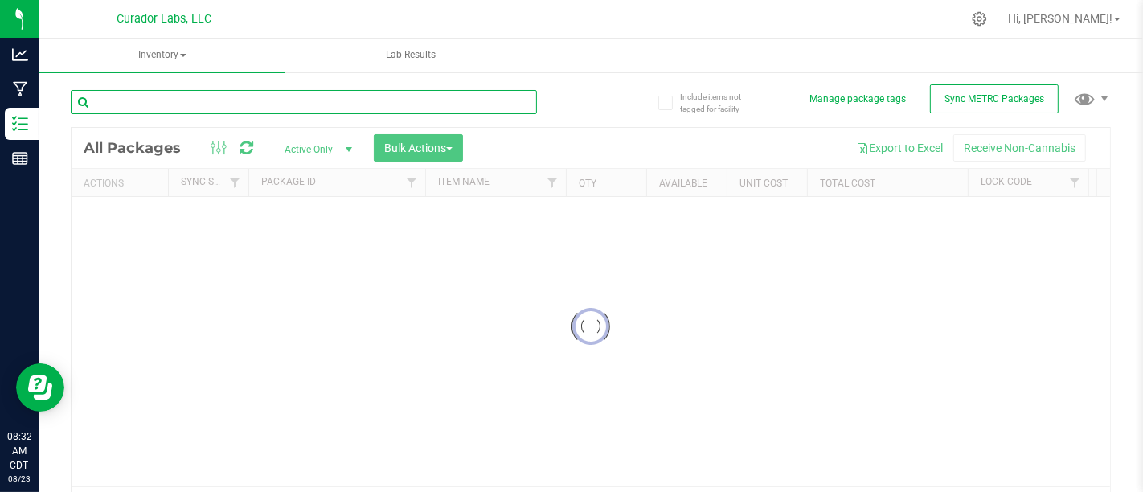
click at [279, 103] on input "text" at bounding box center [304, 102] width 466 height 24
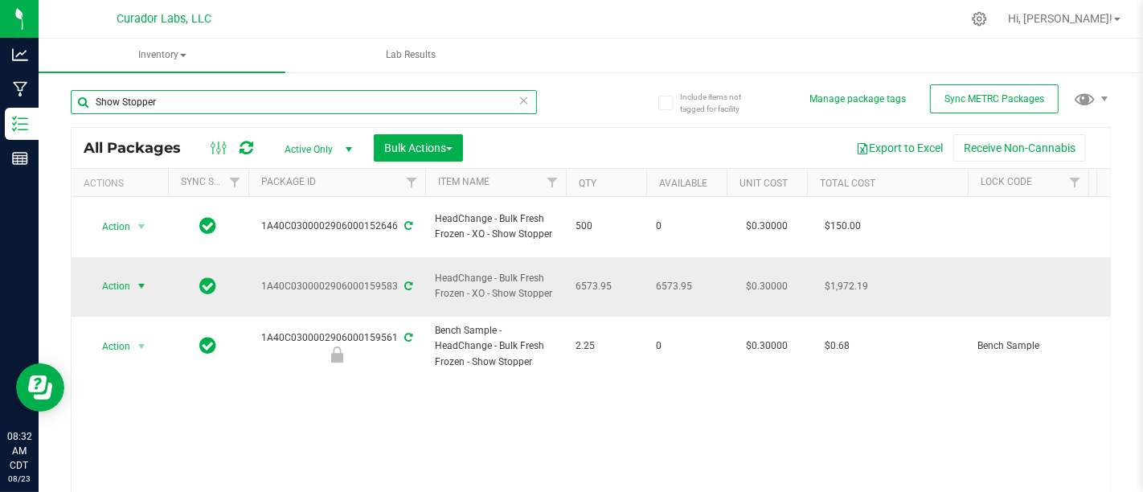
type input "Show Stopper"
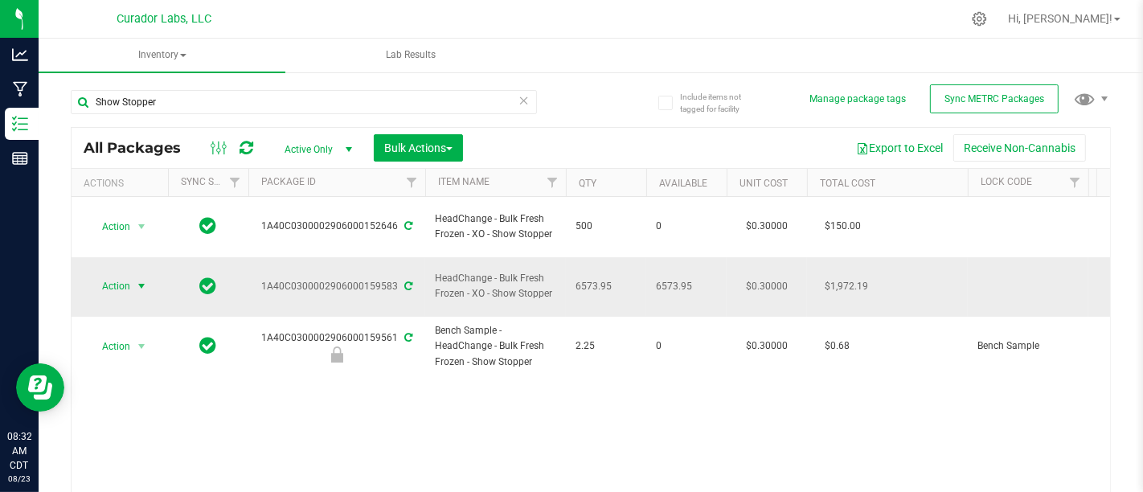
click at [117, 275] on span "Action" at bounding box center [109, 286] width 43 height 23
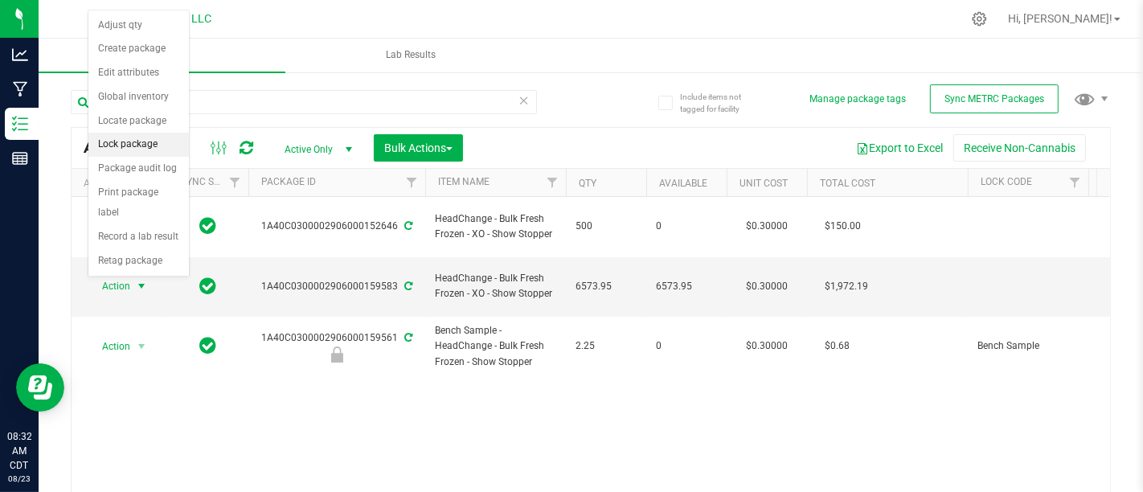
click at [146, 143] on li "Lock package" at bounding box center [138, 145] width 100 height 24
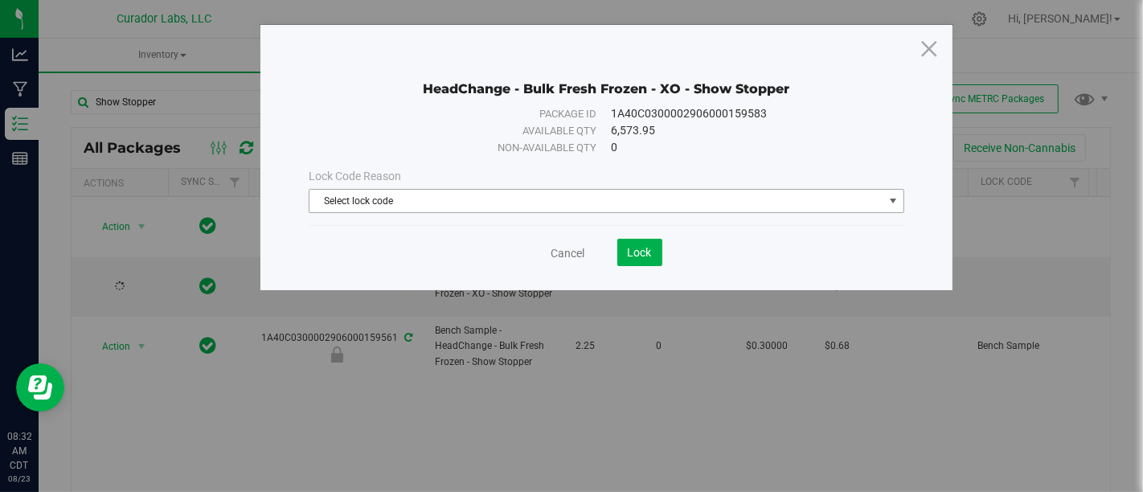
click at [544, 195] on span "Select lock code" at bounding box center [596, 201] width 573 height 23
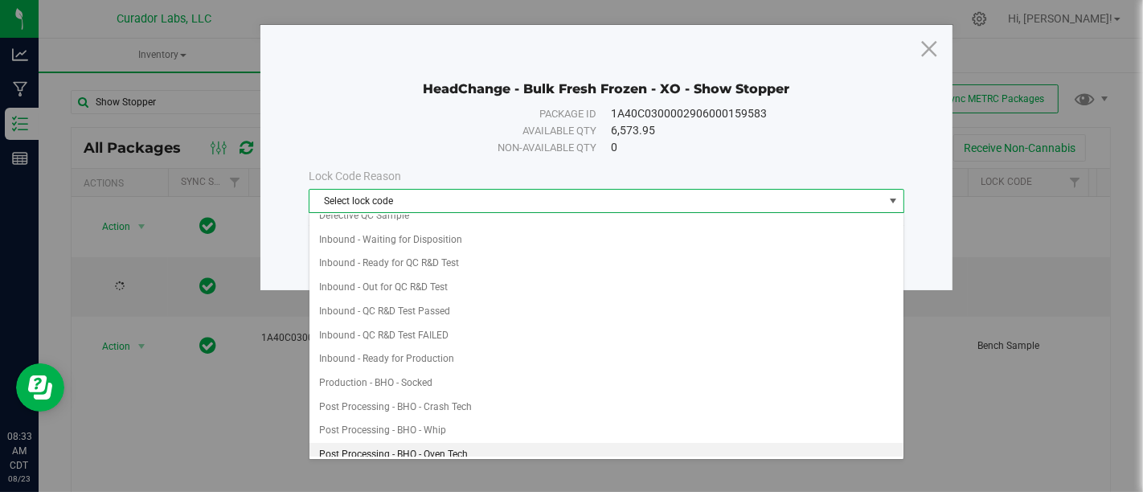
scroll to position [121, 0]
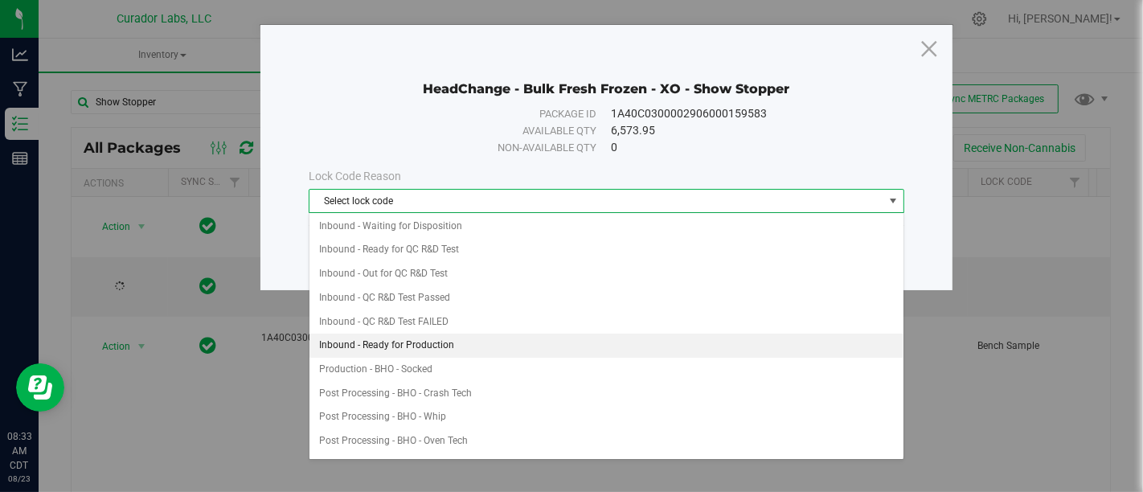
click at [564, 337] on li "Inbound - Ready for Production" at bounding box center [607, 346] width 594 height 24
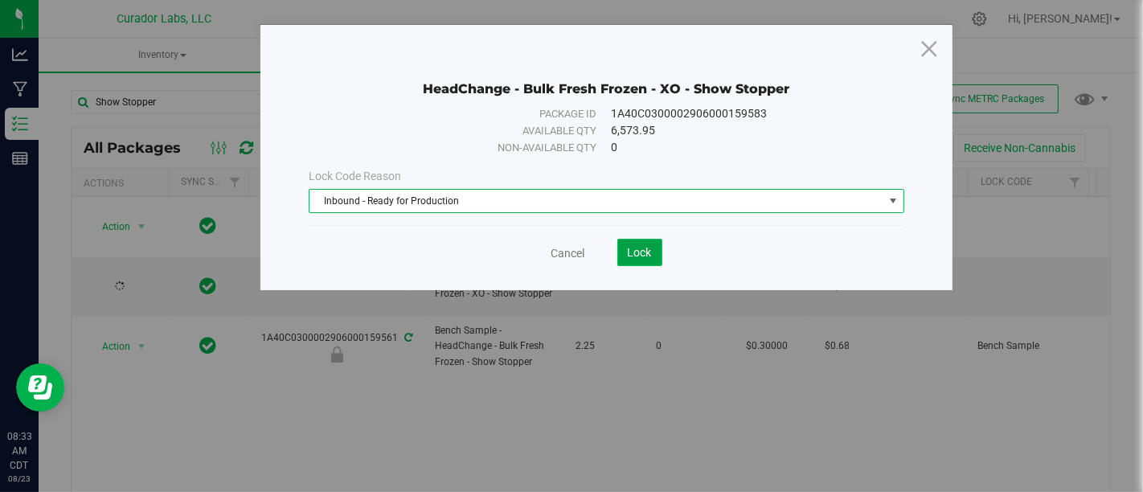
click at [634, 256] on span "Lock" at bounding box center [640, 252] width 24 height 13
